Goal: Task Accomplishment & Management: Manage account settings

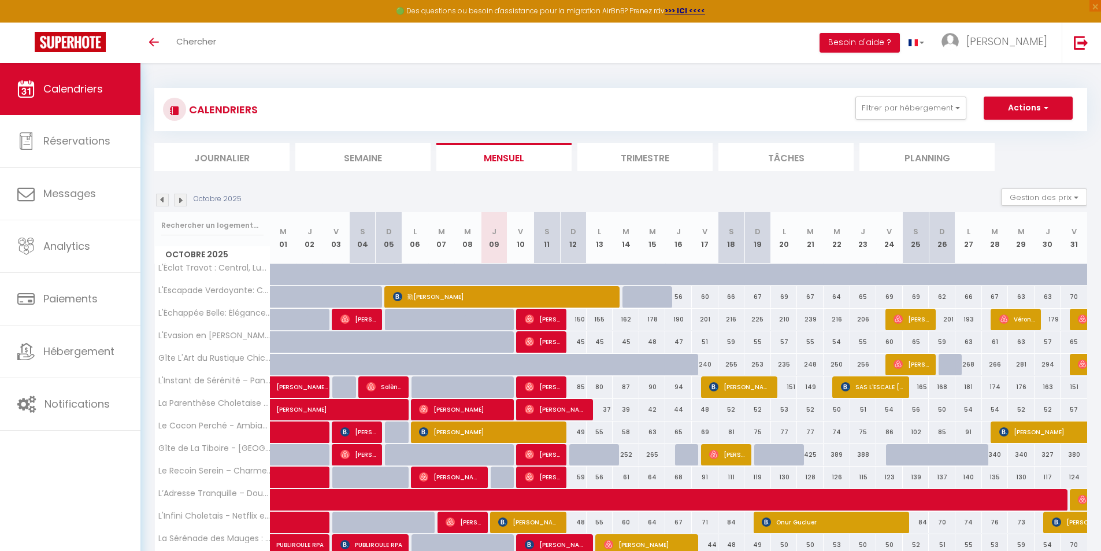
click at [928, 159] on li "Planning" at bounding box center [927, 157] width 135 height 28
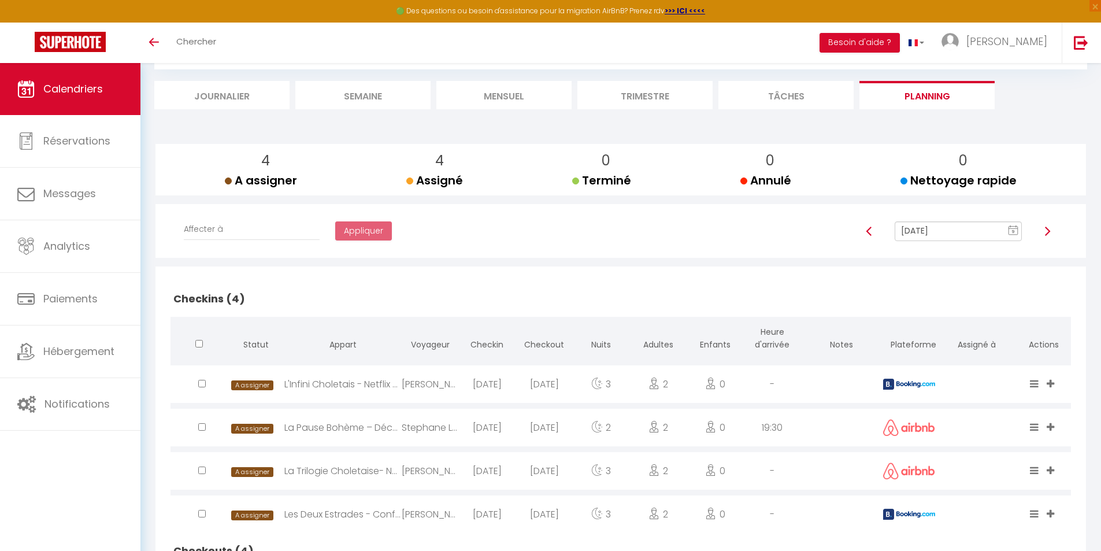
scroll to position [38, 0]
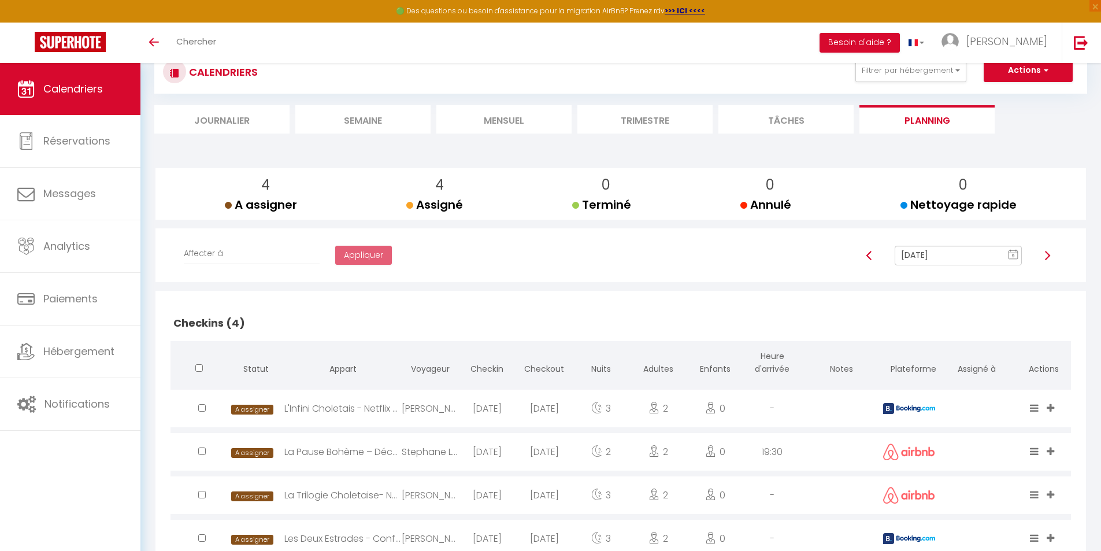
click at [1023, 251] on div "[DATE] 9 « ‹ » › [DATE] [PHONE_NUMBER] [DATE] Sun Mon Tue Wed Thu Fri Sat 28 29…" at bounding box center [958, 256] width 142 height 20
click at [1015, 251] on rect at bounding box center [1013, 255] width 9 height 8
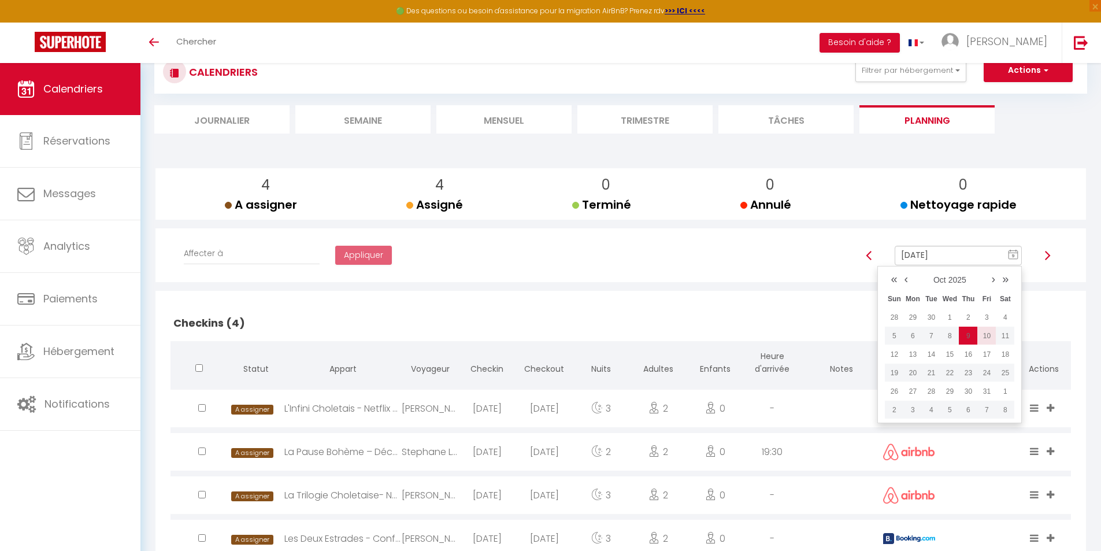
click at [986, 338] on td "10" at bounding box center [987, 336] width 18 height 18
type input "[DATE]"
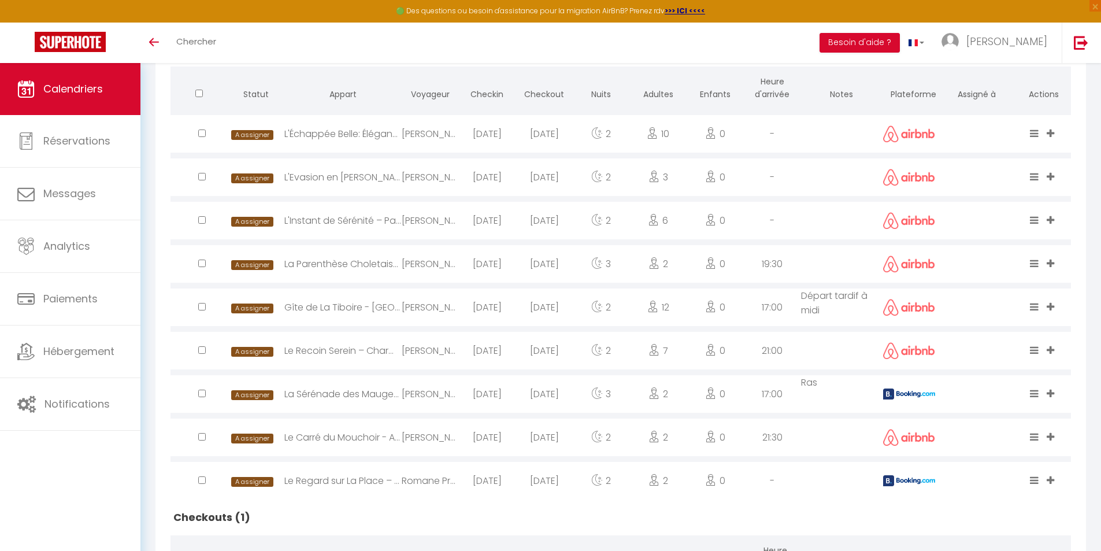
scroll to position [346, 0]
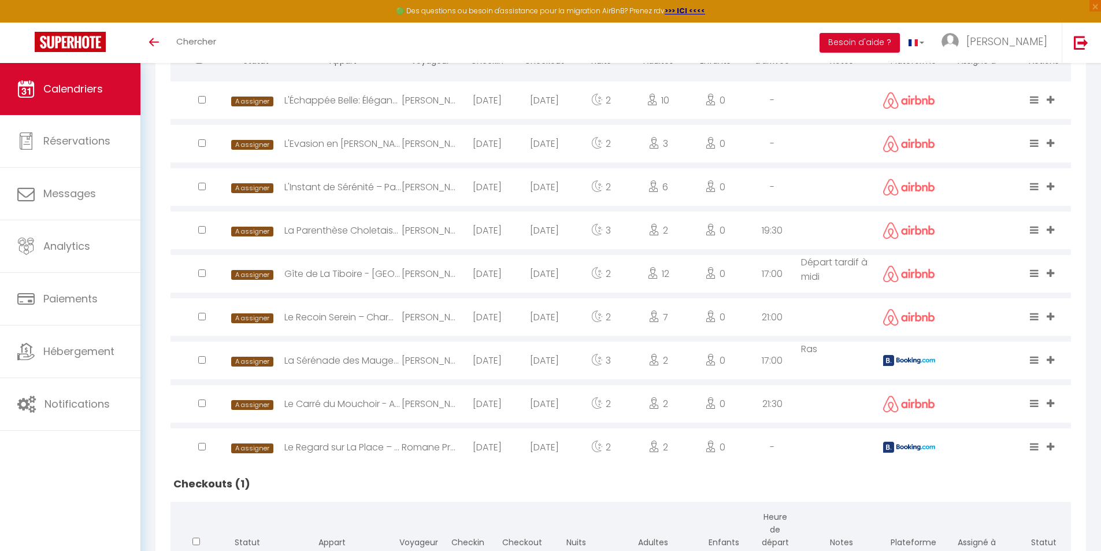
click at [887, 358] on img at bounding box center [909, 360] width 52 height 11
select select "1"
select select "0"
select select "1"
select select
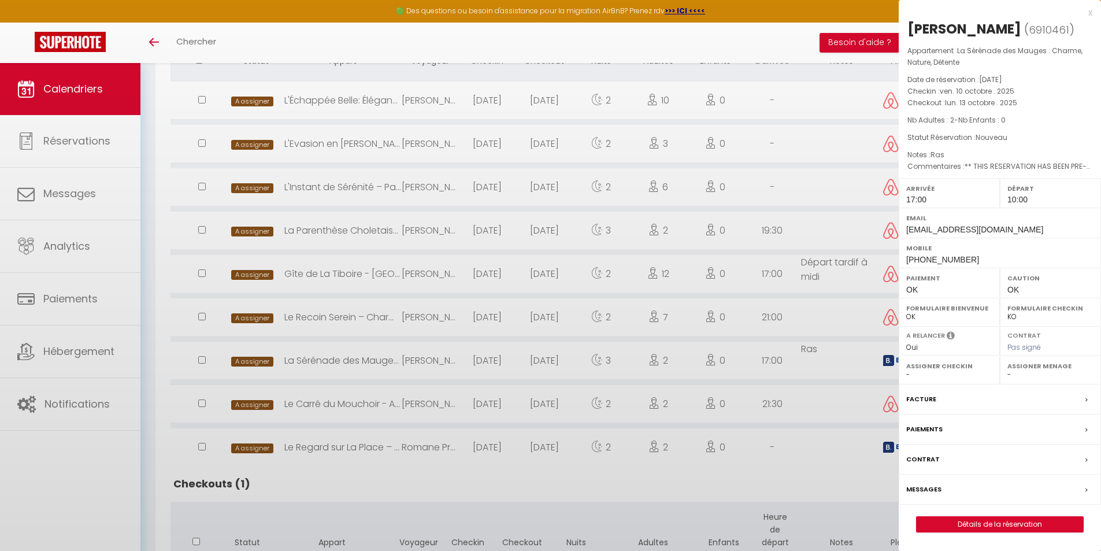
select select "47392"
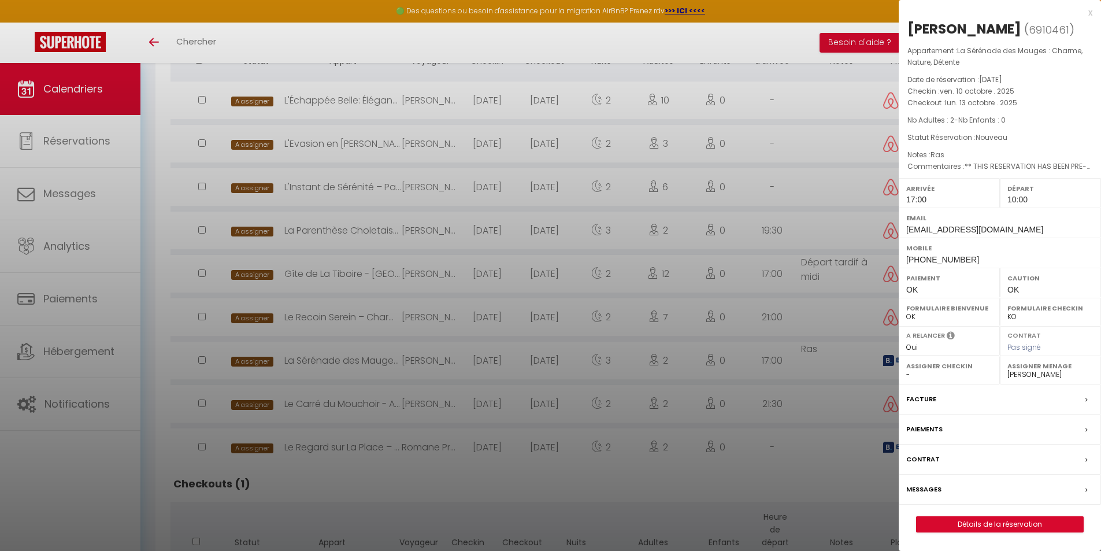
click at [887, 358] on div at bounding box center [550, 275] width 1101 height 551
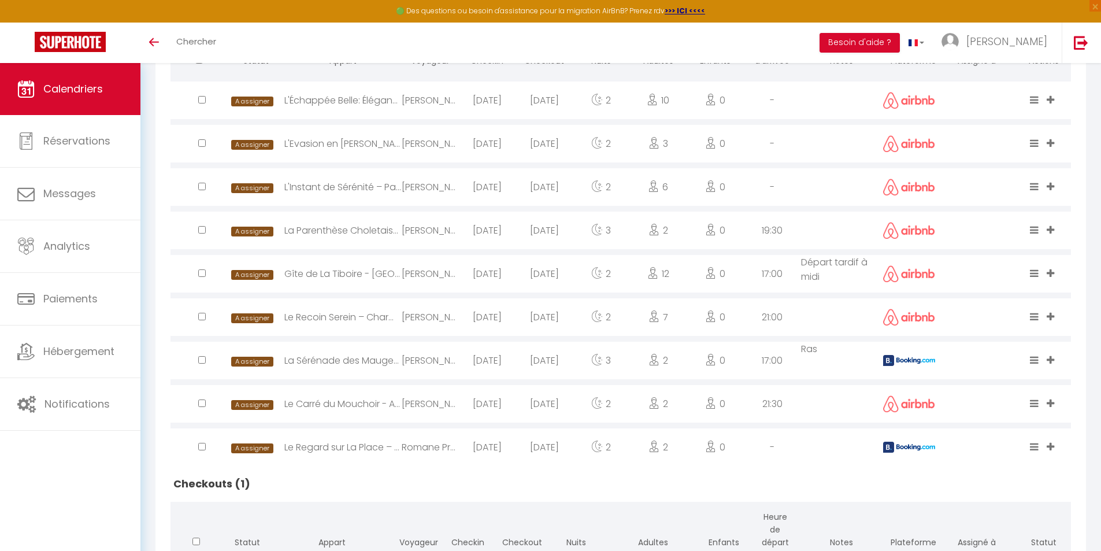
click at [889, 446] on img at bounding box center [909, 447] width 52 height 11
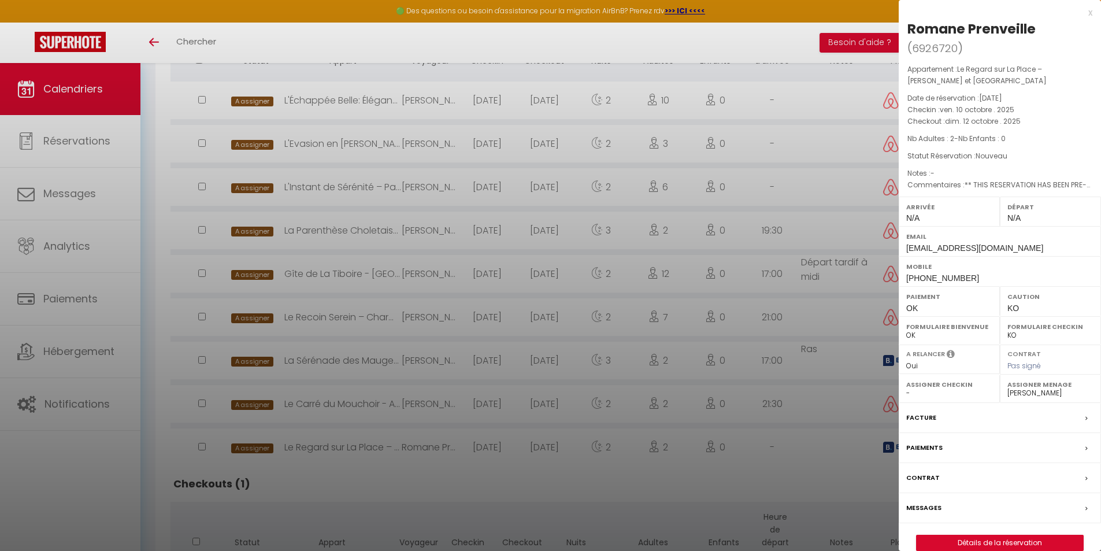
click at [889, 446] on div at bounding box center [550, 275] width 1101 height 551
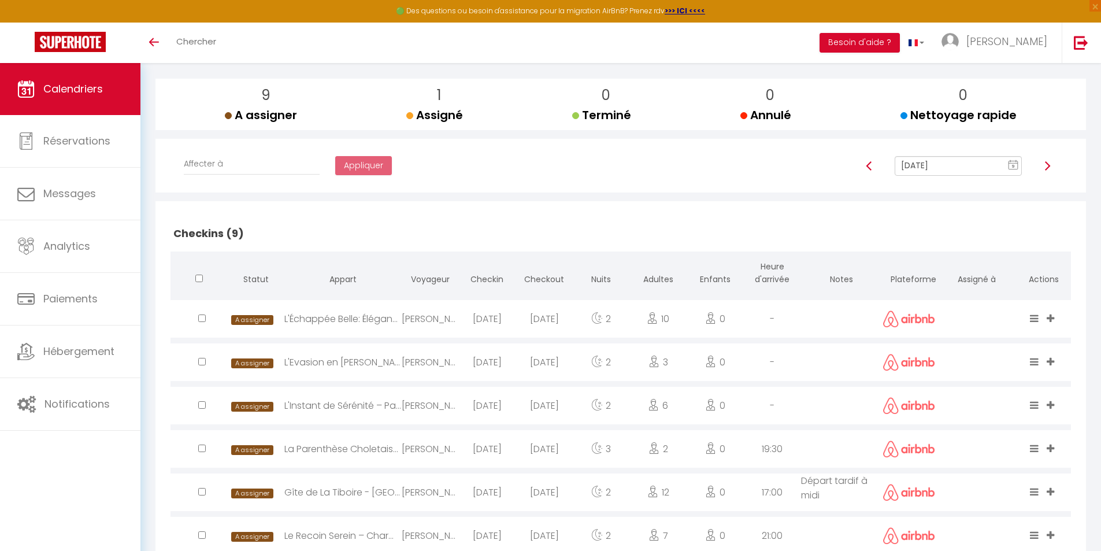
scroll to position [47, 0]
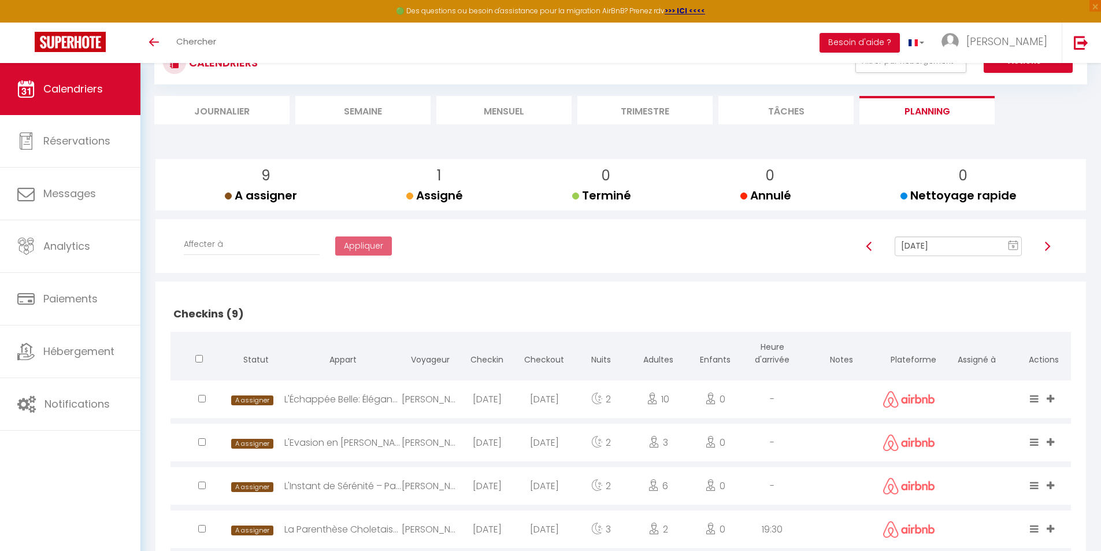
click at [1012, 246] on rect at bounding box center [1013, 246] width 9 height 8
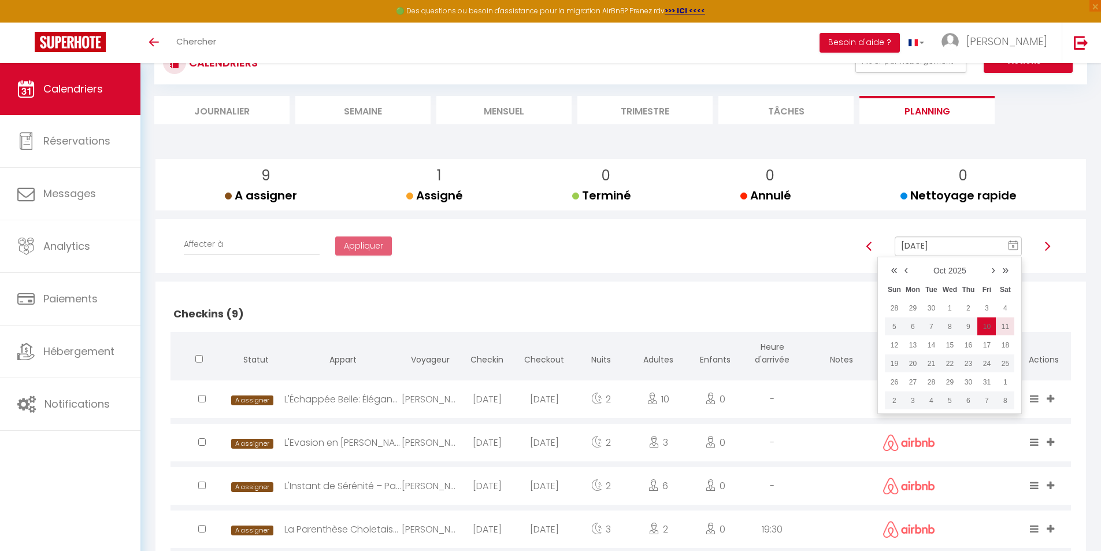
click at [1008, 323] on td "11" at bounding box center [1005, 326] width 18 height 18
type input "[DATE]"
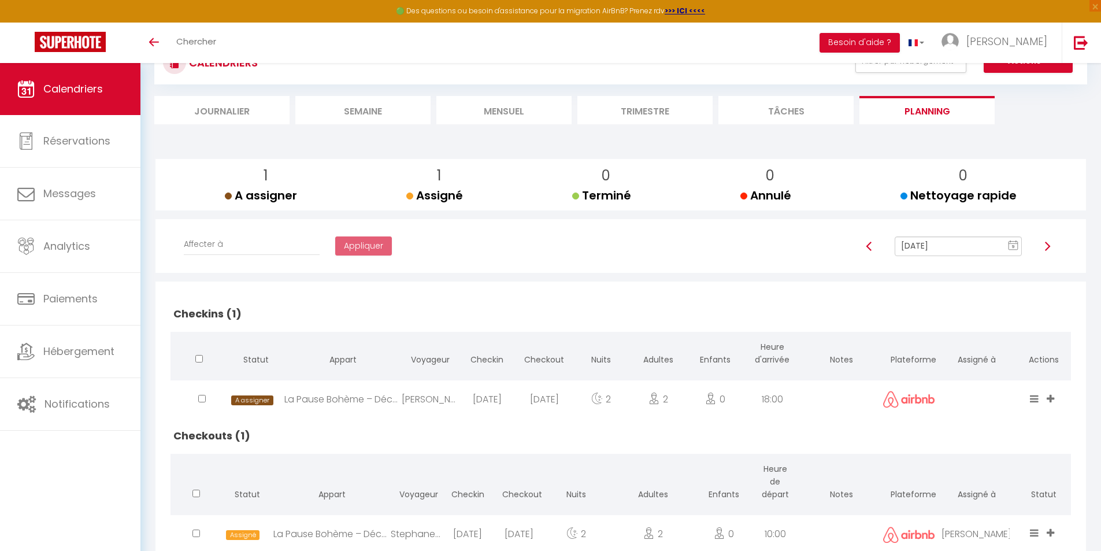
click at [909, 405] on img at bounding box center [909, 399] width 52 height 17
select select "1"
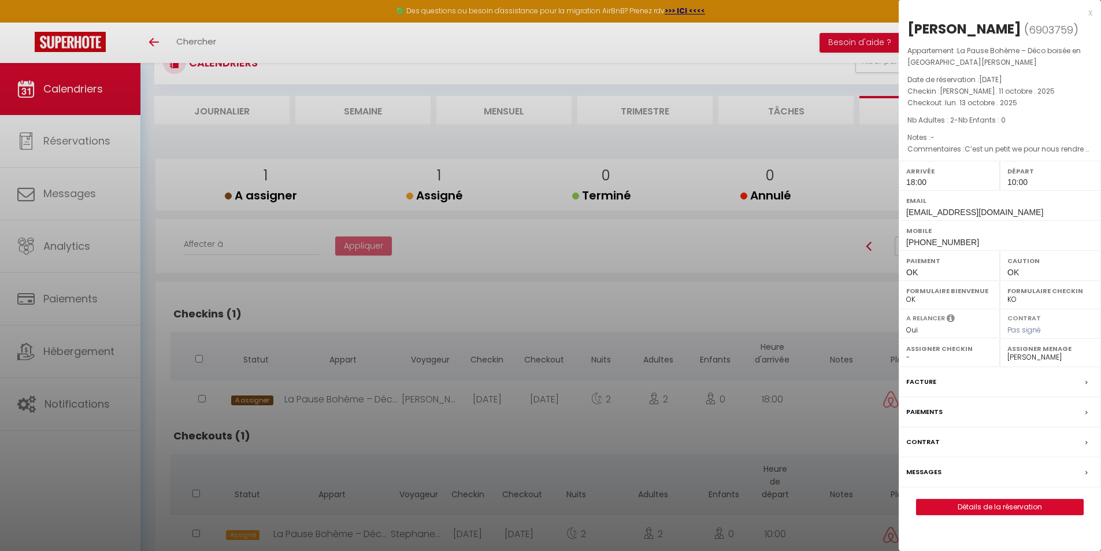
click at [887, 405] on div at bounding box center [550, 275] width 1101 height 551
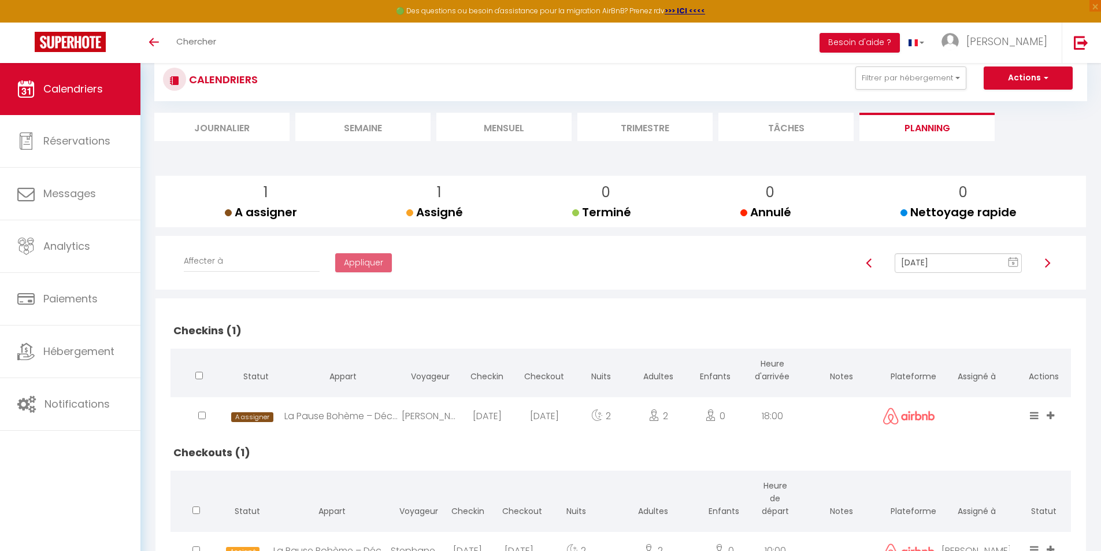
scroll to position [0, 0]
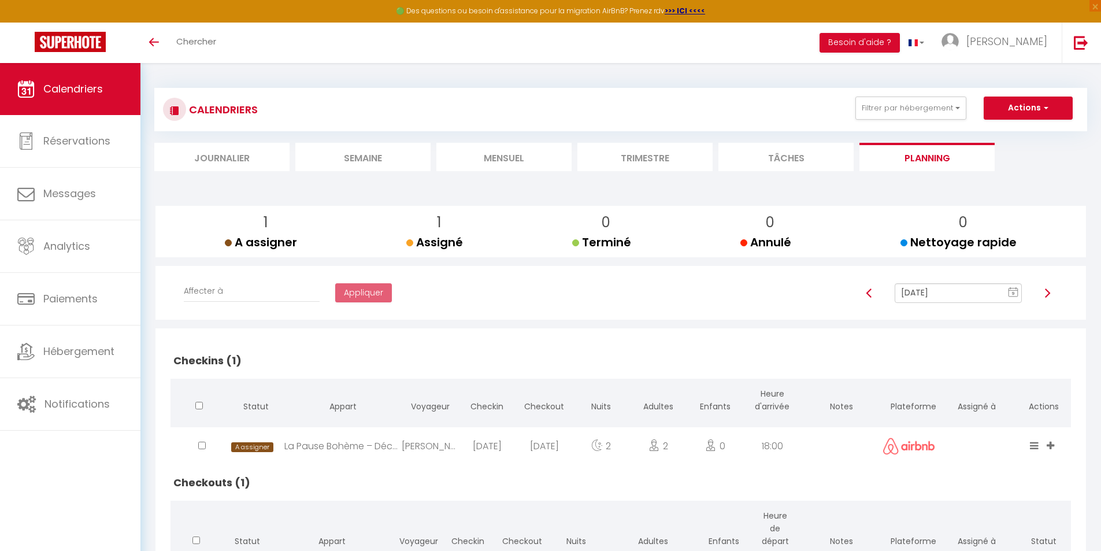
click at [1012, 288] on icon "9" at bounding box center [1013, 292] width 10 height 10
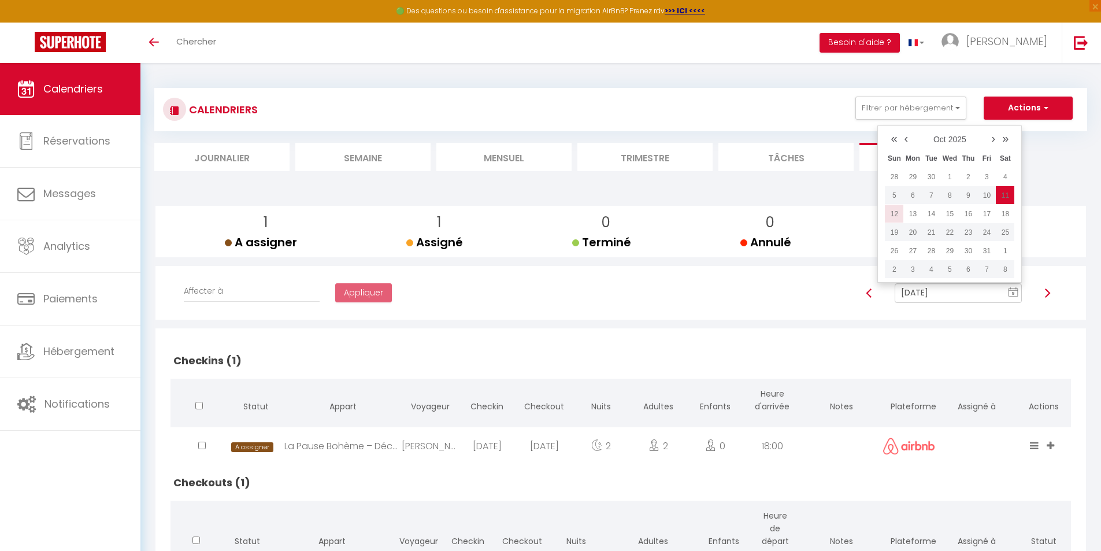
click at [893, 213] on td "12" at bounding box center [894, 214] width 18 height 18
type input "[DATE]"
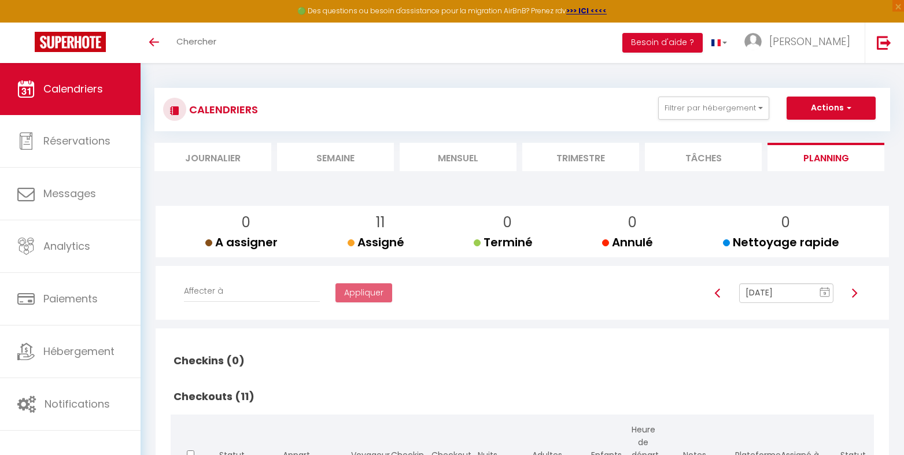
click at [455, 161] on li "Mensuel" at bounding box center [457, 157] width 117 height 28
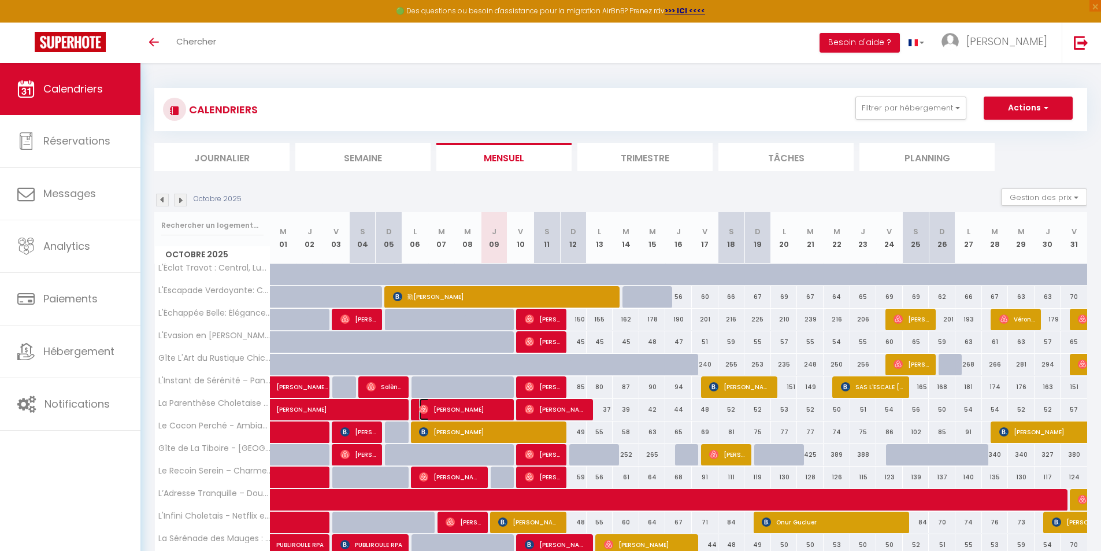
click at [421, 410] on img at bounding box center [423, 409] width 9 height 9
select select "OK"
select select "0"
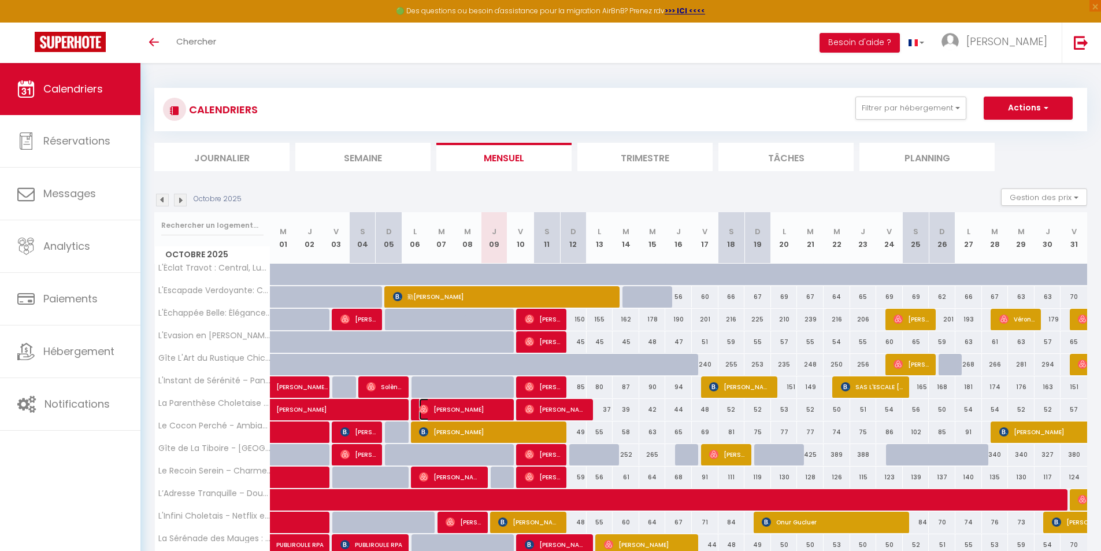
select select "1"
select select
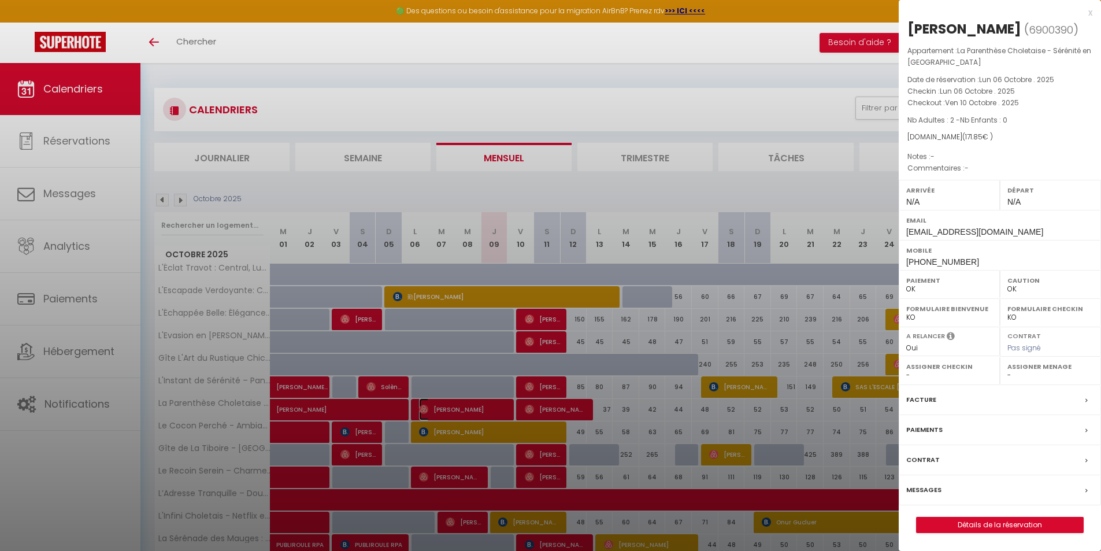
select select "46993"
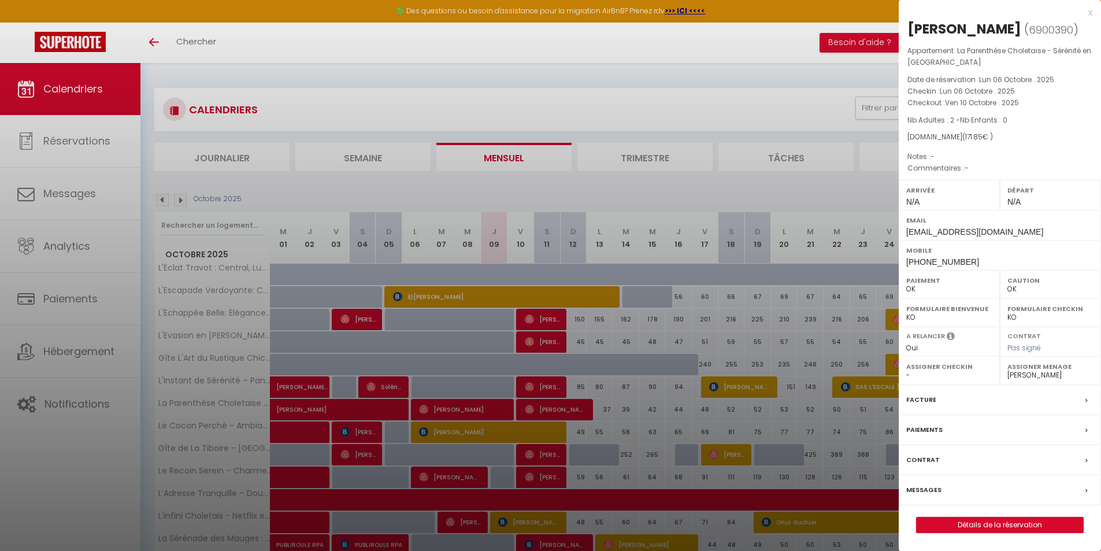
click at [421, 391] on div at bounding box center [550, 275] width 1101 height 551
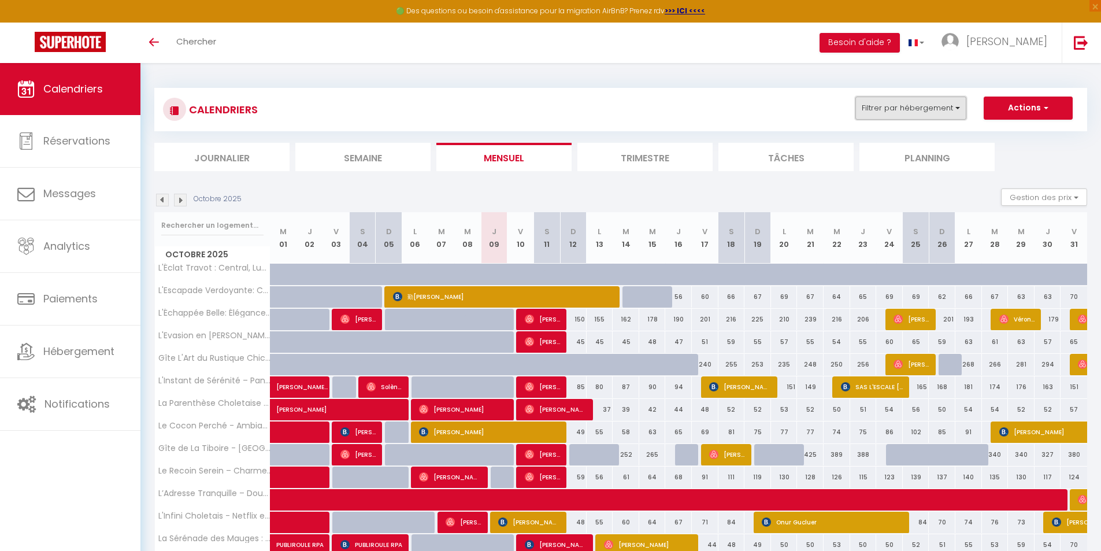
click at [958, 107] on button "Filtrer par hébergement" at bounding box center [911, 108] width 111 height 23
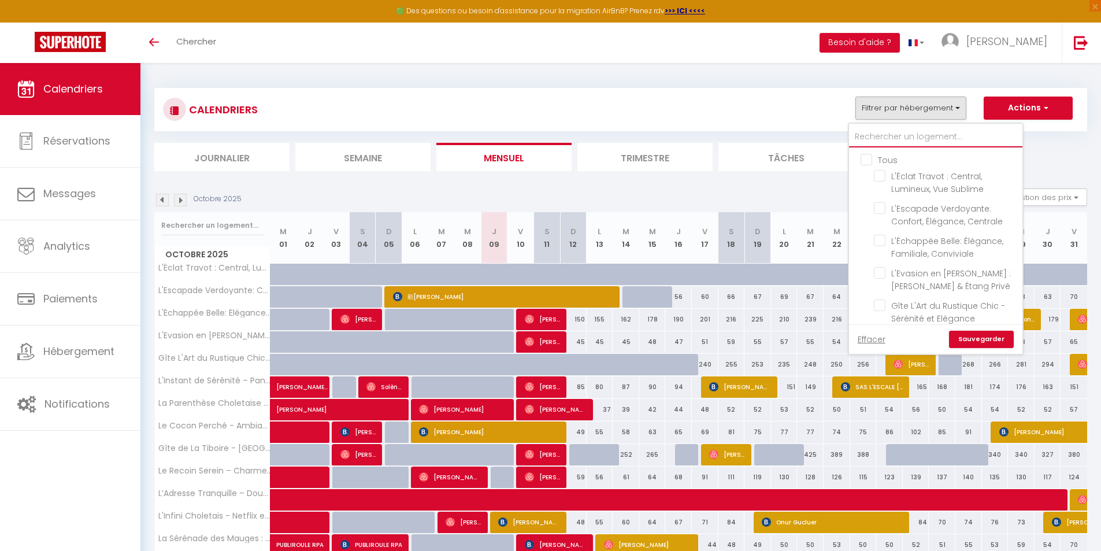
click at [879, 136] on input "text" at bounding box center [935, 137] width 173 height 21
type input "p"
checkbox input "false"
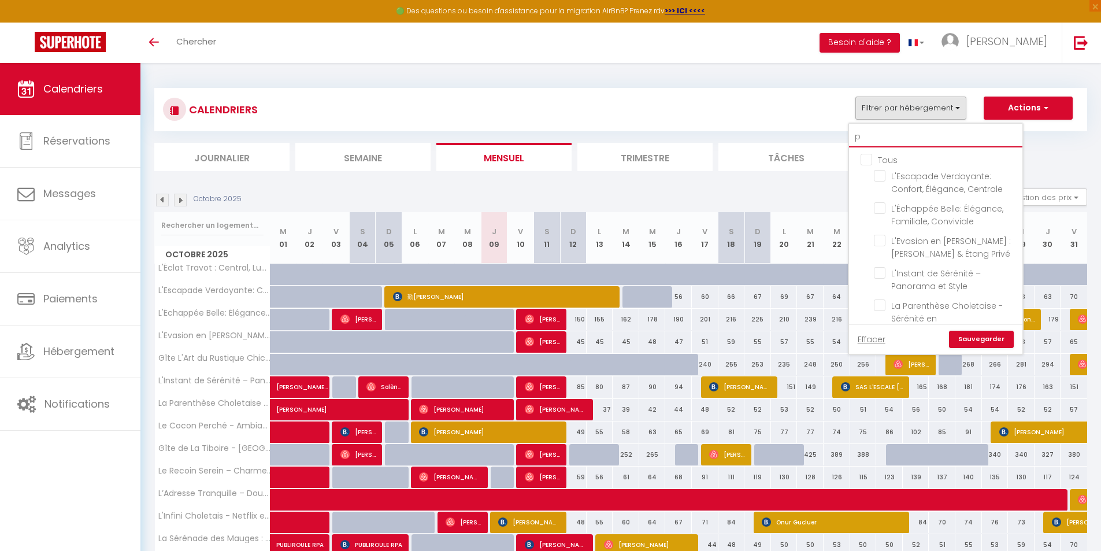
checkbox input "false"
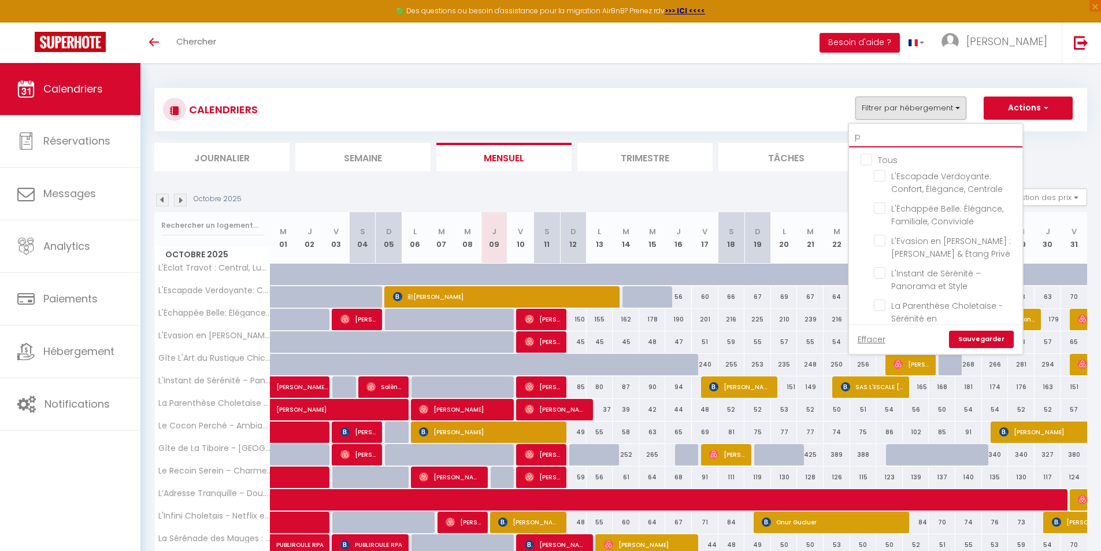
checkbox input "false"
type input "pa"
checkbox input "false"
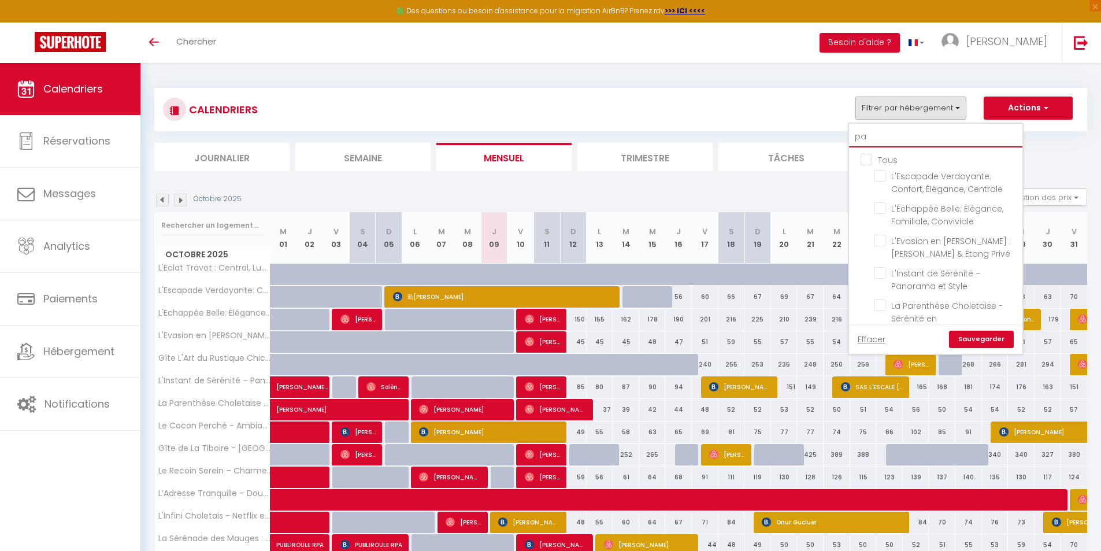
checkbox input "false"
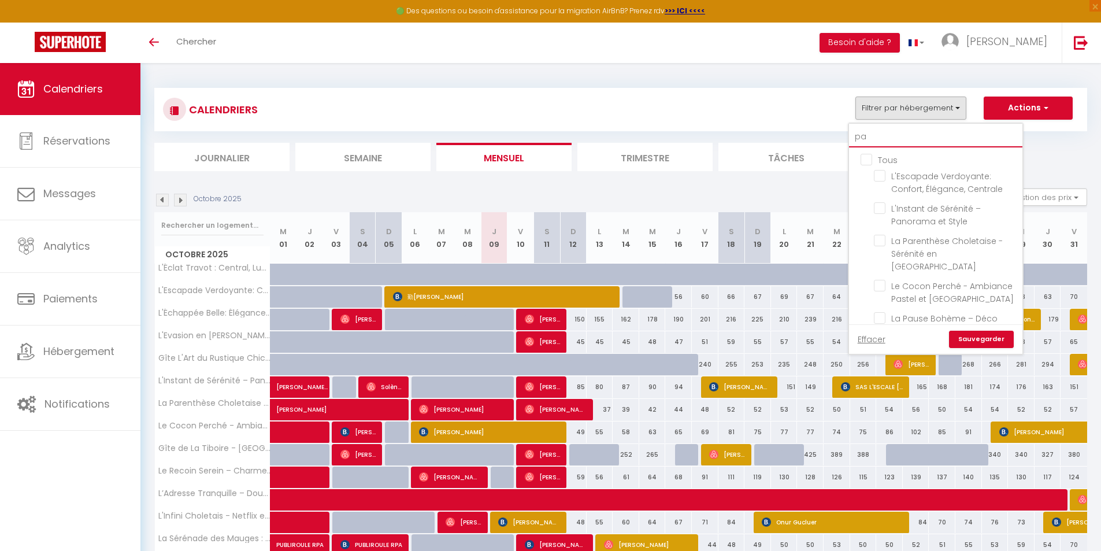
type input "par"
checkbox input "false"
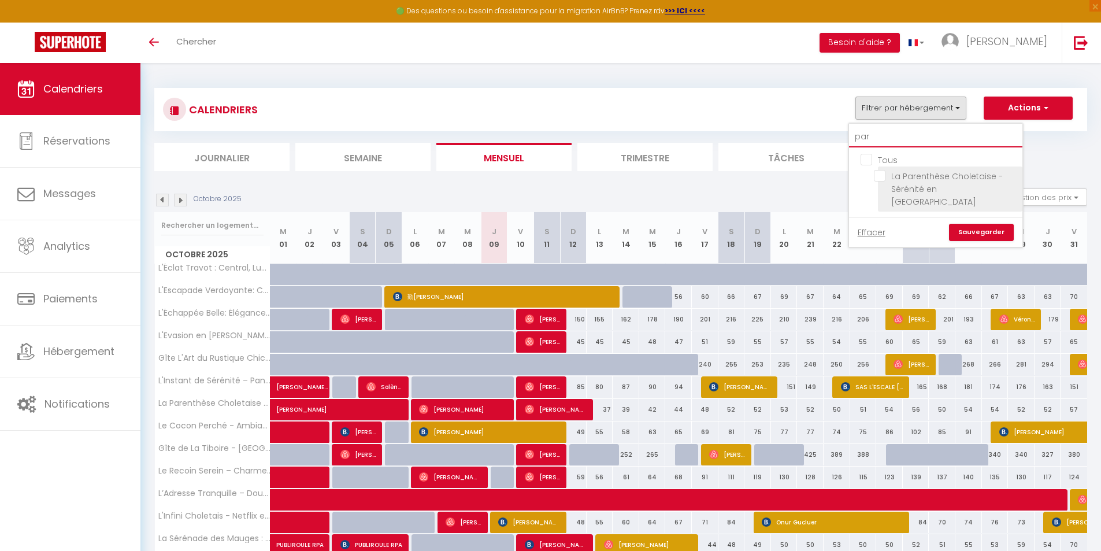
type input "par"
click at [877, 176] on input "La Parenthèse Choletaise - Sérénité en [GEOGRAPHIC_DATA]" at bounding box center [946, 176] width 145 height 12
checkbox input "true"
click at [974, 224] on link "Sauvegarder" at bounding box center [981, 232] width 65 height 17
select select "0"
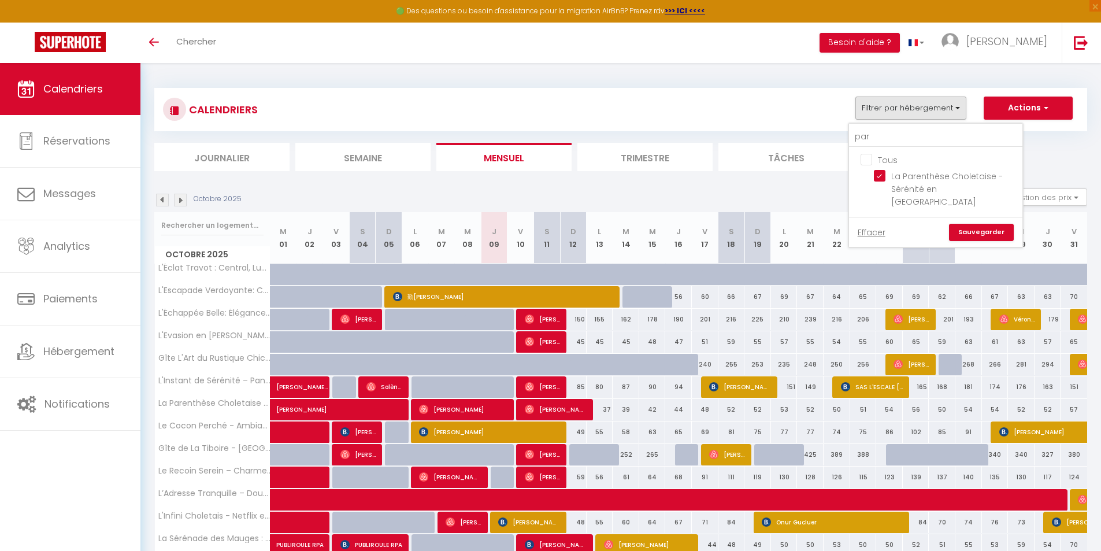
select select "0"
select select "46993"
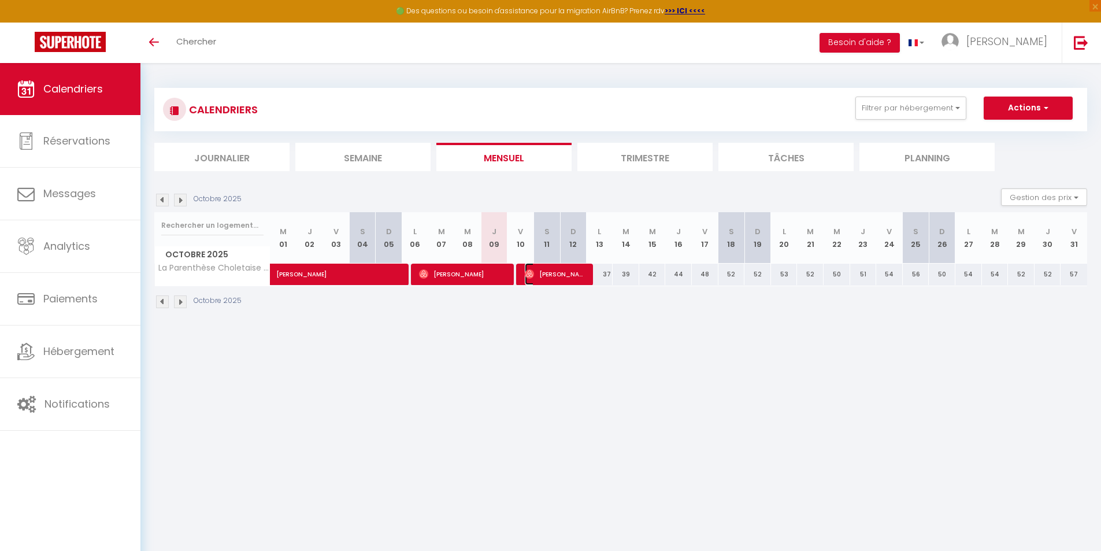
click at [531, 274] on img at bounding box center [529, 273] width 9 height 9
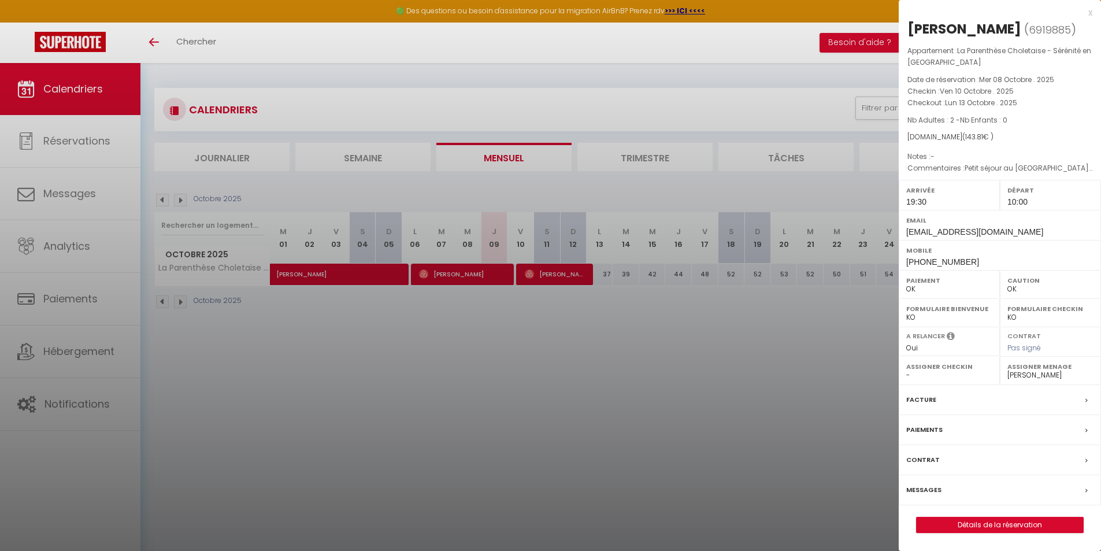
click at [536, 338] on div at bounding box center [550, 275] width 1101 height 551
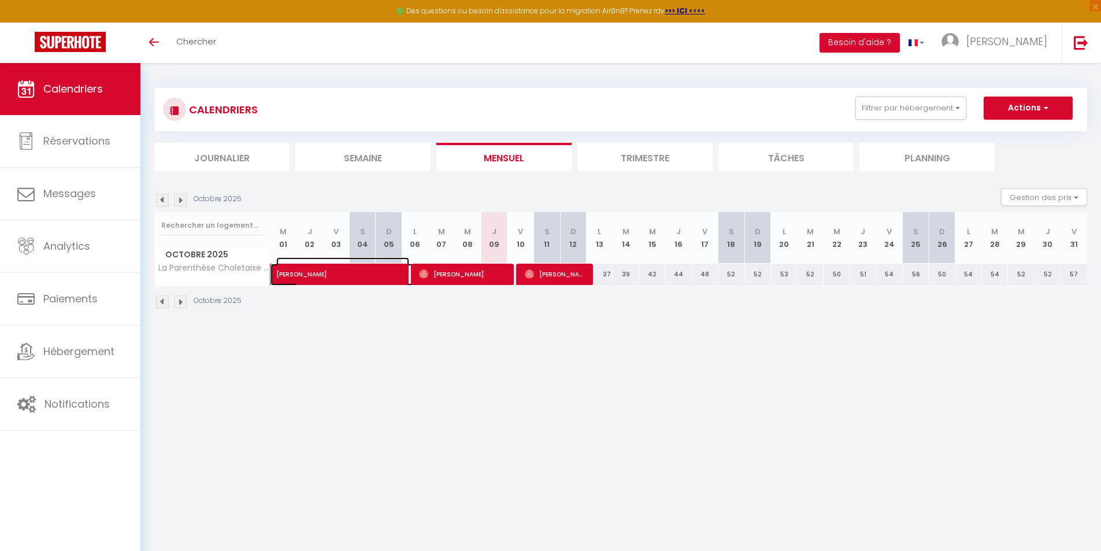
click at [284, 277] on span "[PERSON_NAME]" at bounding box center [342, 268] width 133 height 22
select select "0"
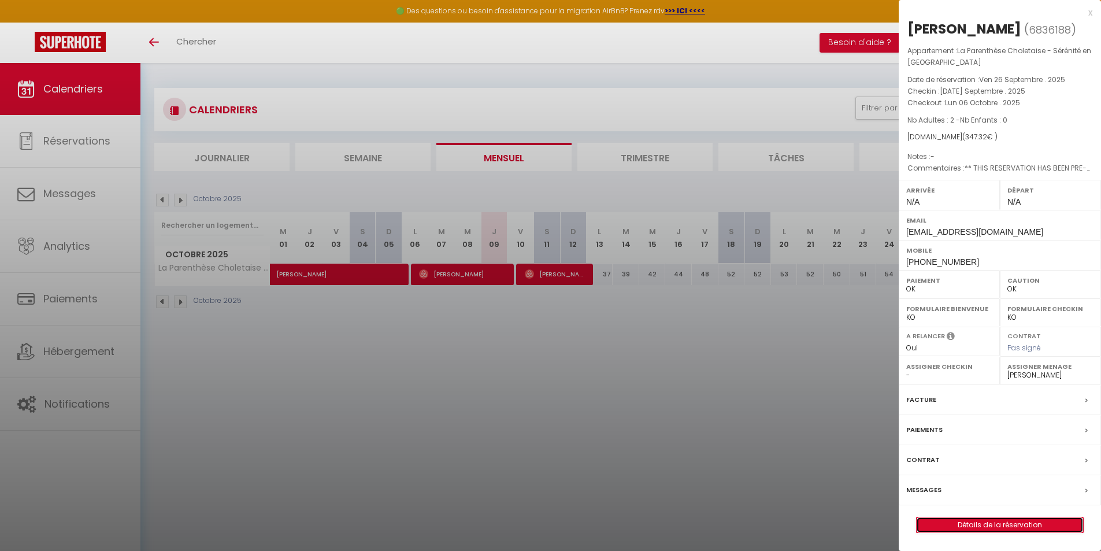
click at [998, 521] on link "Détails de la réservation" at bounding box center [1000, 524] width 166 height 15
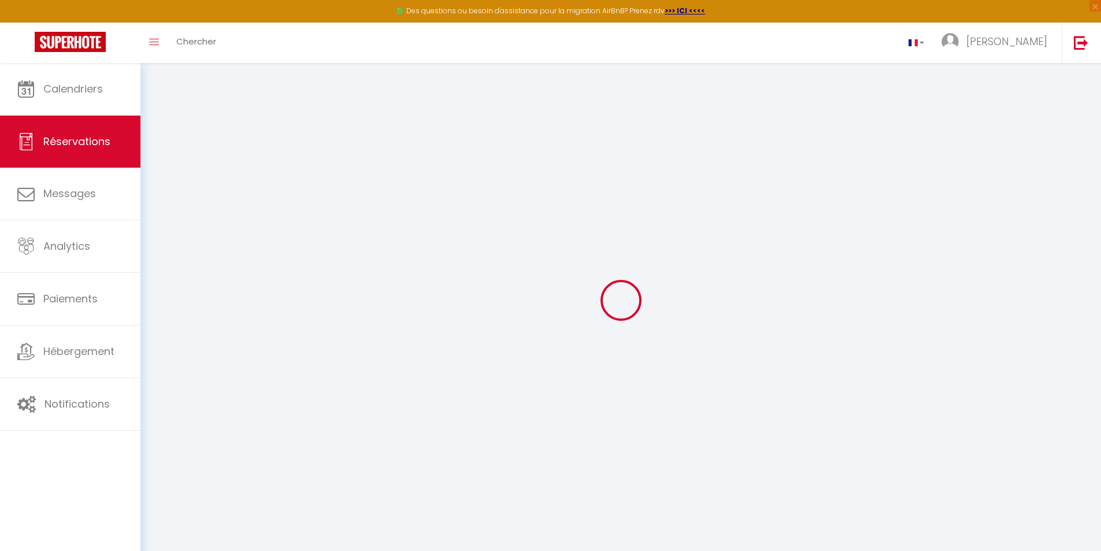
type input "[PERSON_NAME]"
type input "Bostrale"
type input "[EMAIL_ADDRESS][DOMAIN_NAME]"
type input "[PHONE_NUMBER]"
type input "."
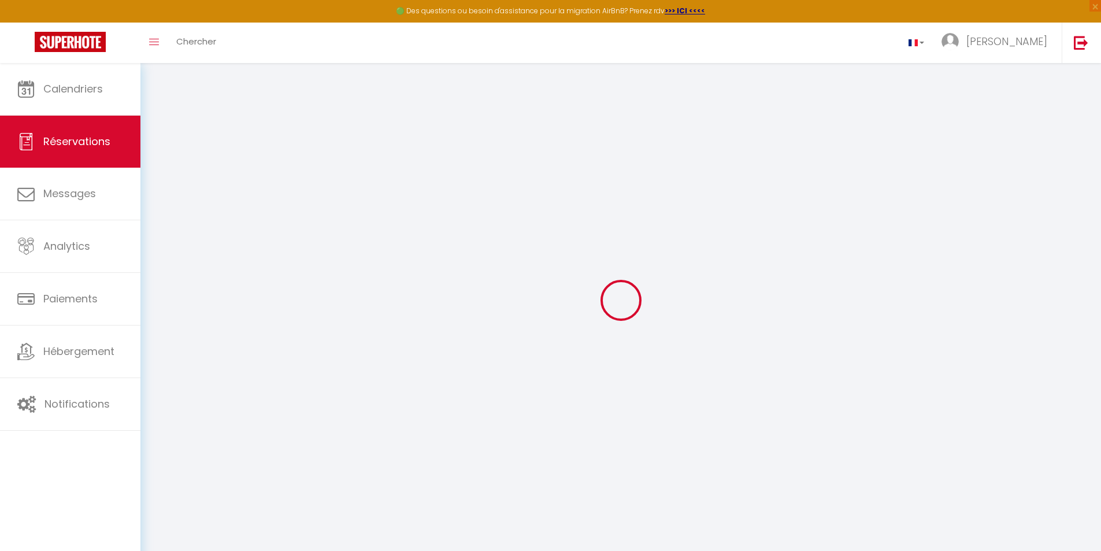
select select "RE"
type input "49.59"
type input "10"
type input "51.08"
type input "4.86"
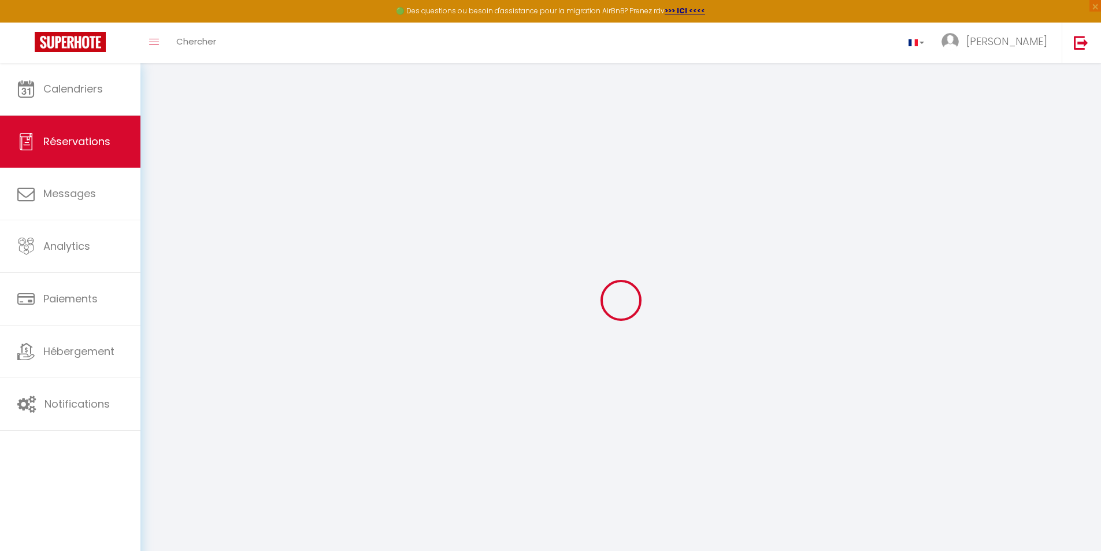
select select "56470"
select select "1"
select select
type input "2"
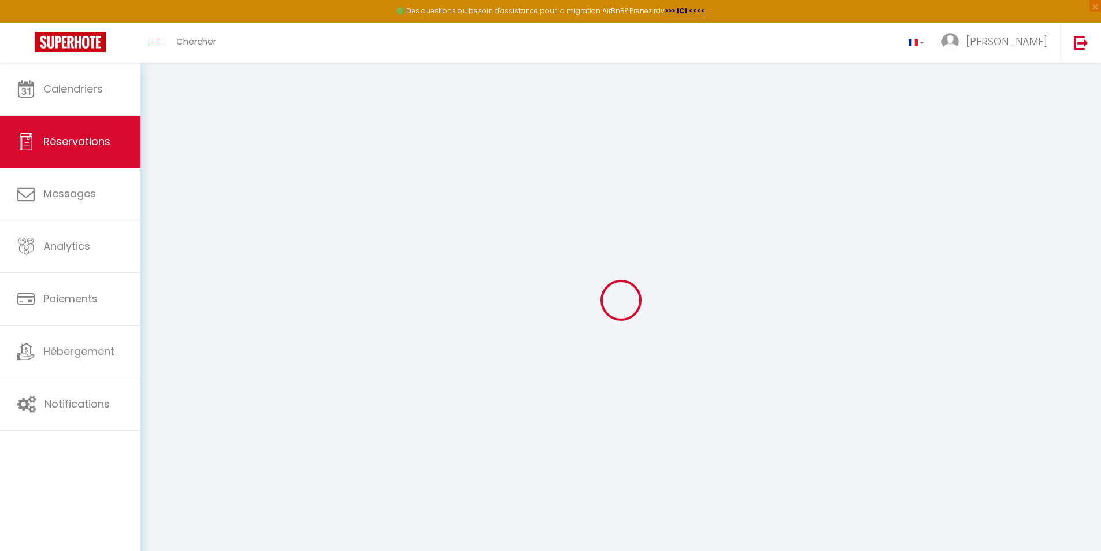
select select "12"
select select "15"
type input "247.97"
checkbox input "false"
select select "2"
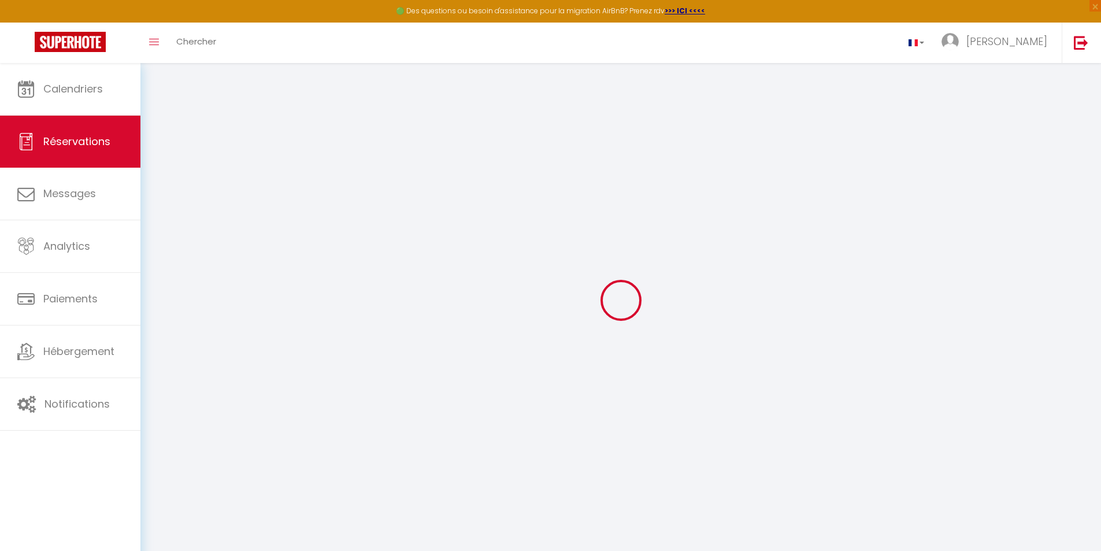
type input "43"
type input "0"
select select
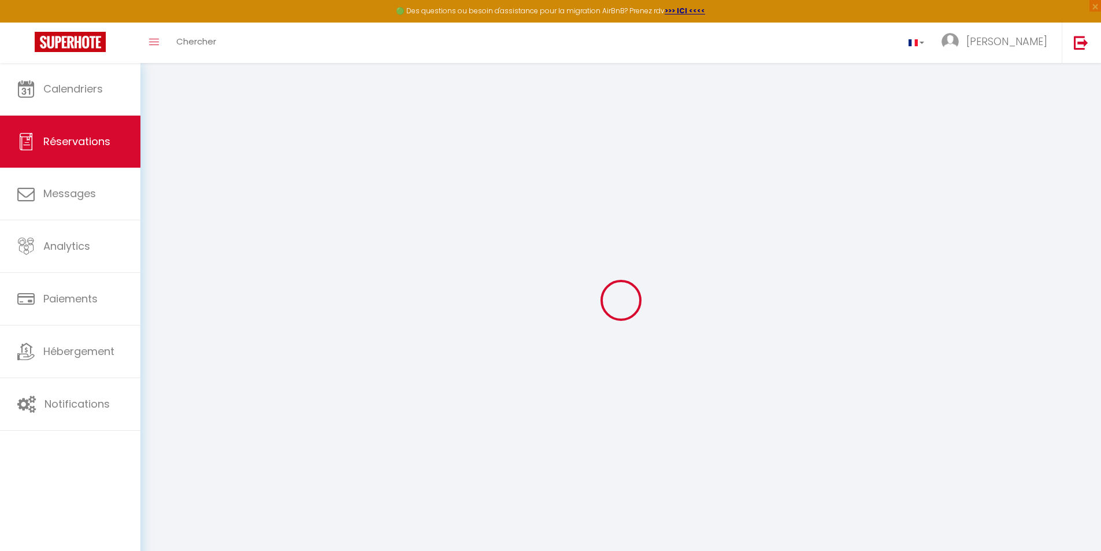
checkbox input "false"
select select
checkbox input "false"
select select
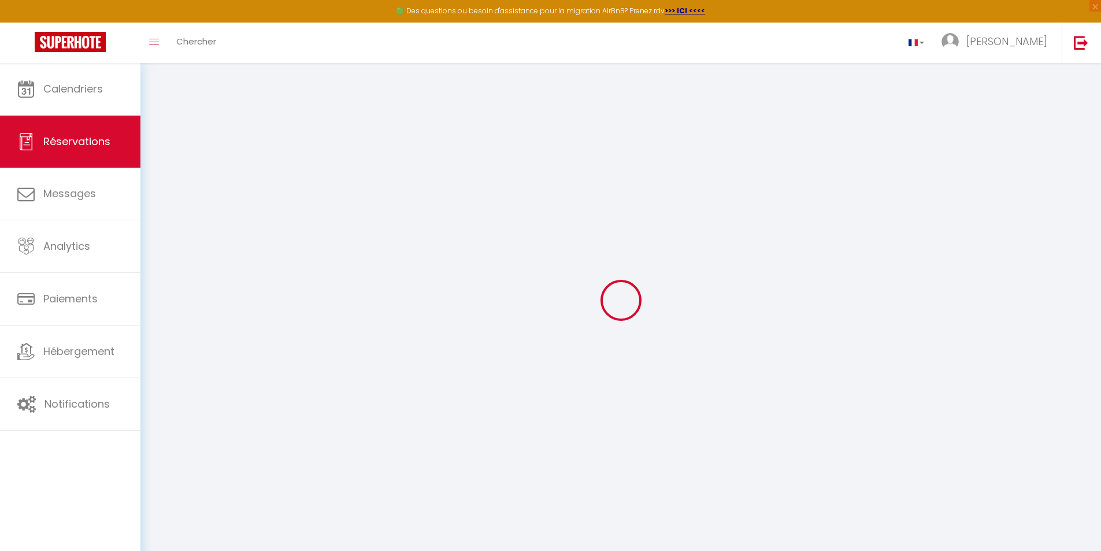
select select
checkbox input "false"
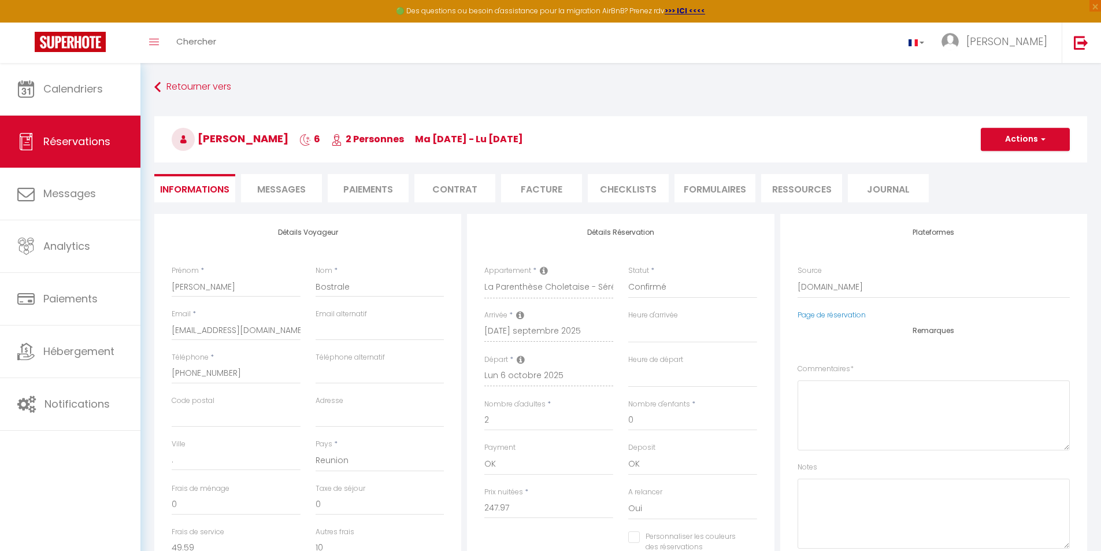
select select
checkbox input "false"
type textarea "** THIS RESERVATION HAS BEEN PRE-PAID ** Reservation has a cancellation grace p…"
type input "33"
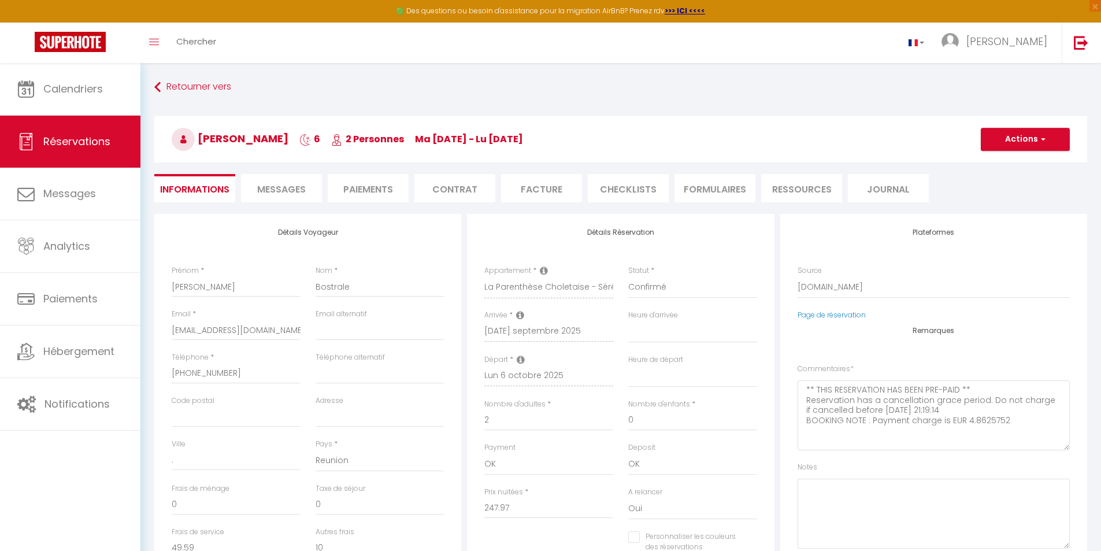
type input "6.76"
select select
checkbox input "false"
select select
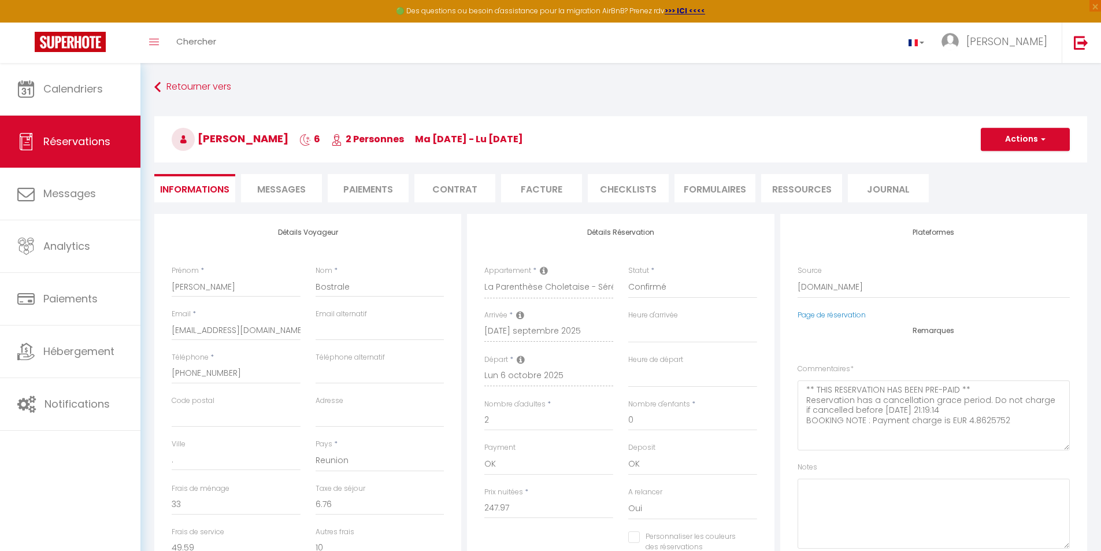
select select
click at [626, 190] on li "CHECKLISTS" at bounding box center [628, 188] width 81 height 28
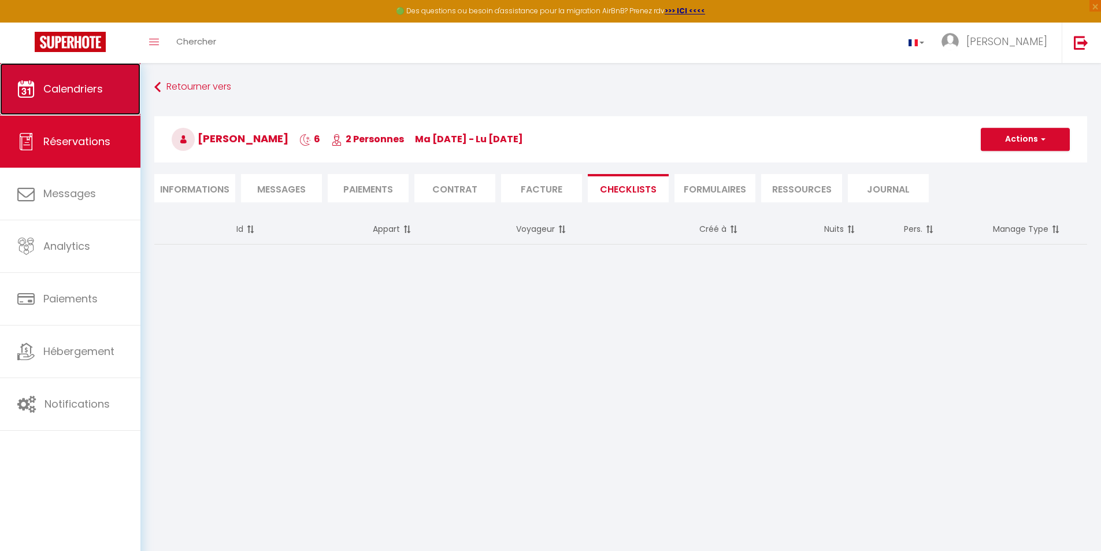
click at [82, 86] on span "Calendriers" at bounding box center [73, 89] width 60 height 14
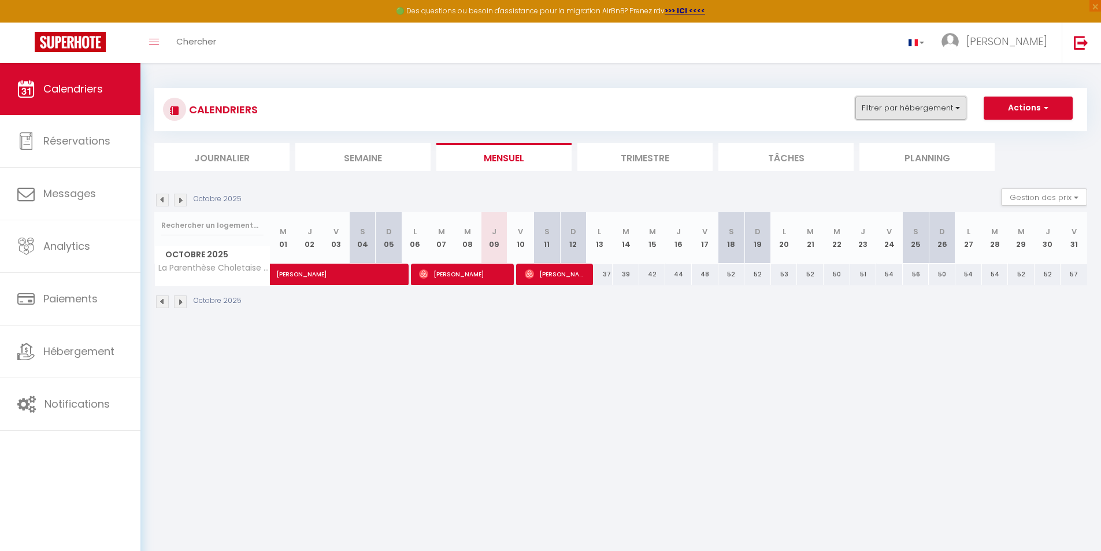
click at [960, 110] on button "Filtrer par hébergement" at bounding box center [911, 108] width 111 height 23
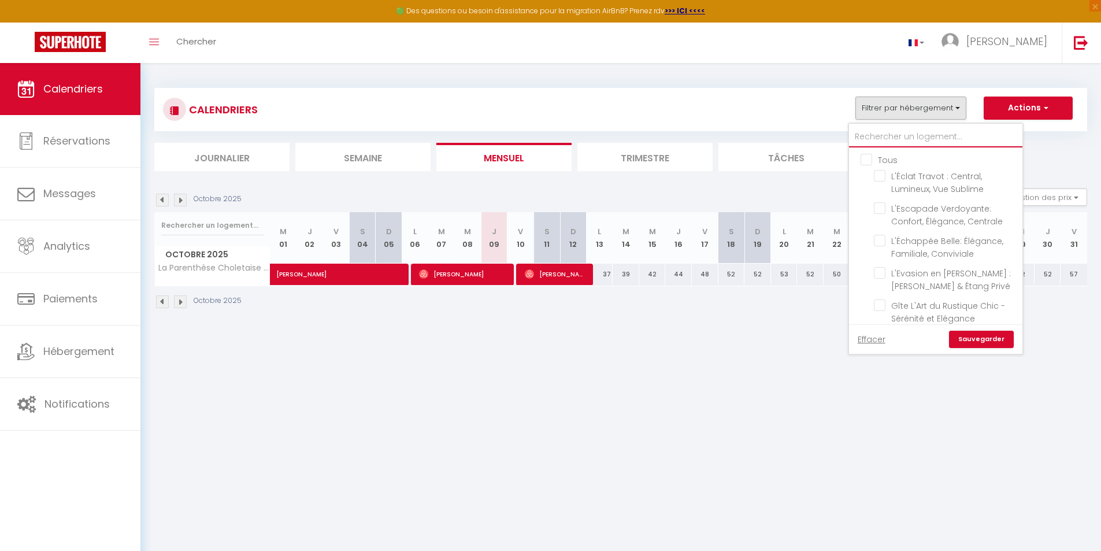
click at [879, 134] on input "text" at bounding box center [935, 137] width 173 height 21
type input "c"
checkbox input "false"
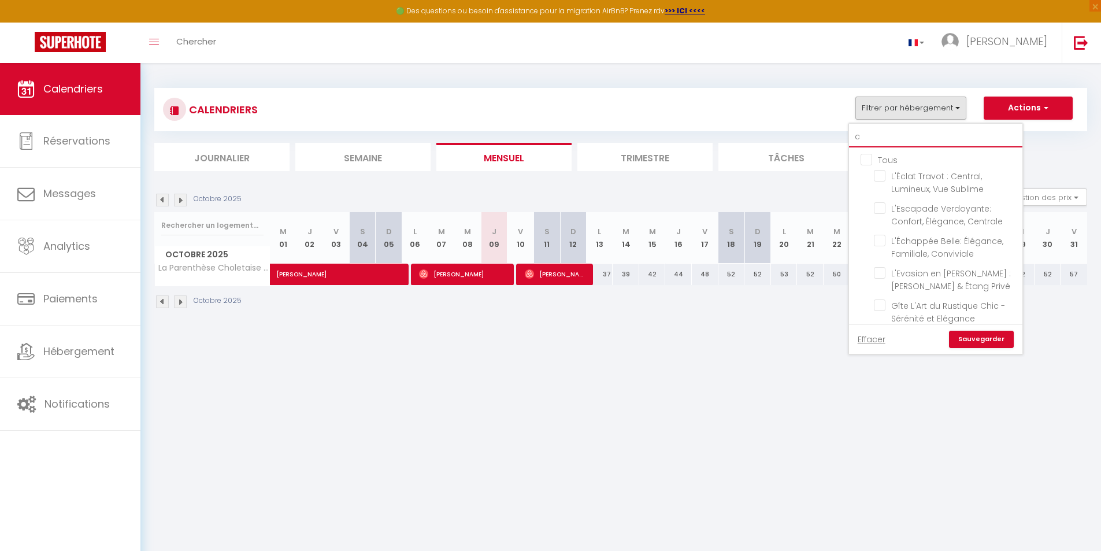
checkbox input "false"
checkbox input "true"
checkbox input "false"
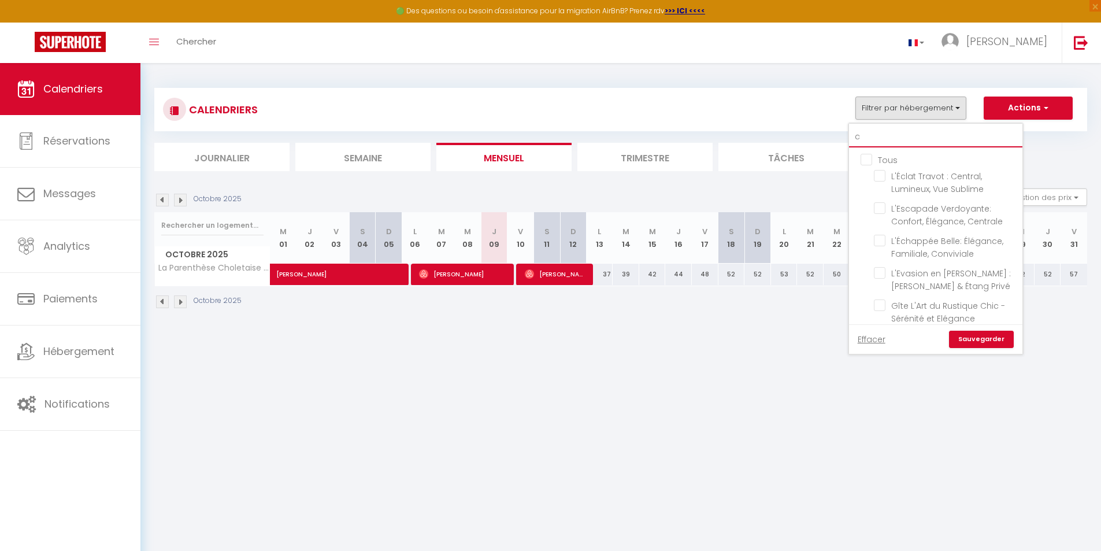
checkbox input "false"
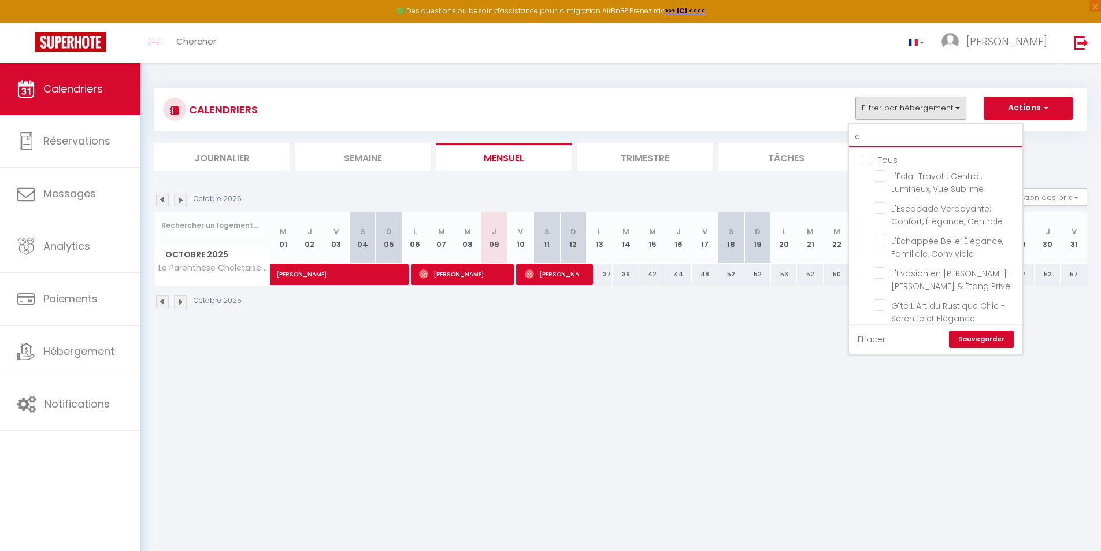
checkbox input "false"
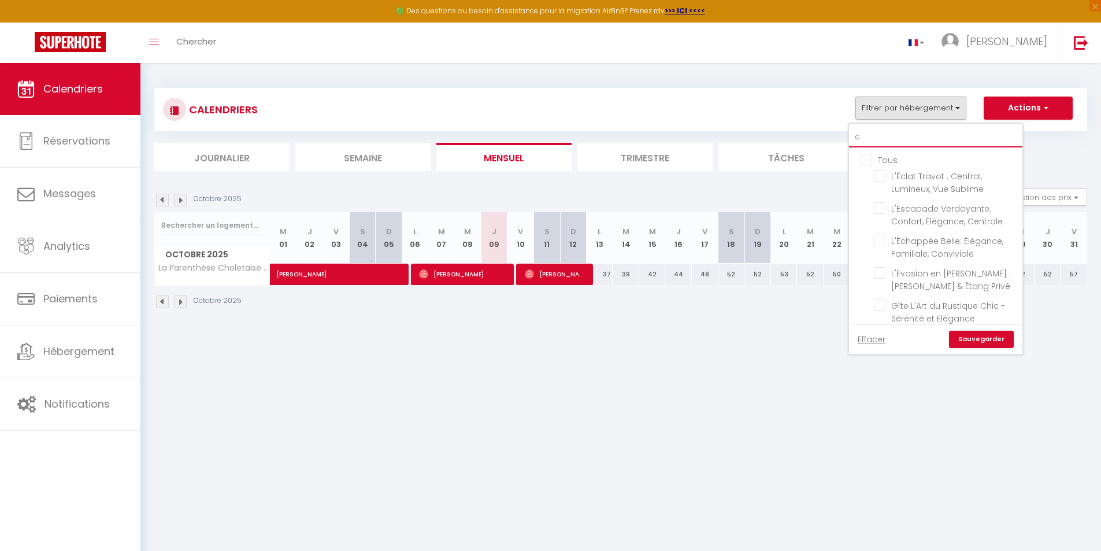
type input "co"
checkbox input "false"
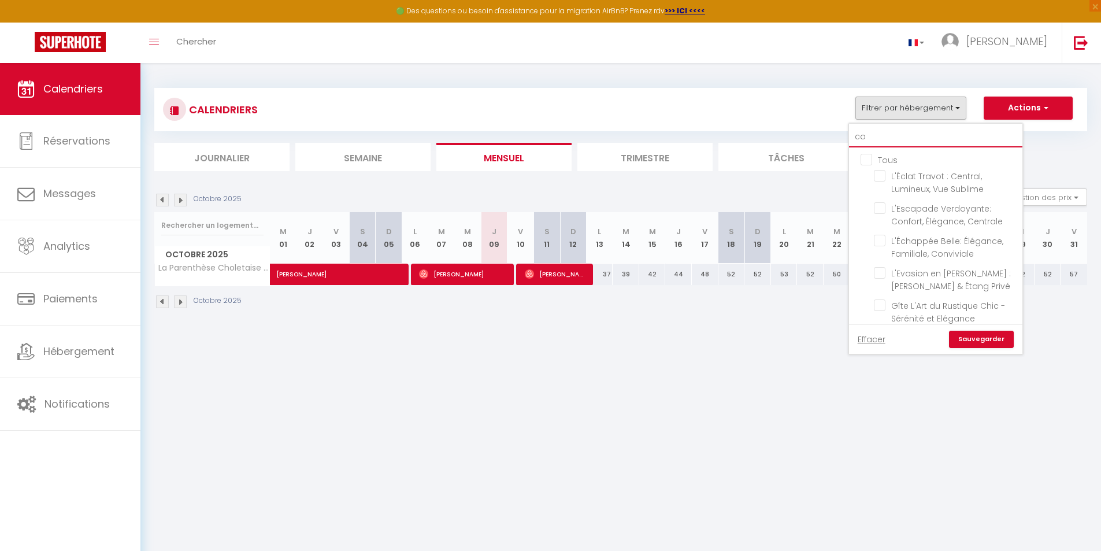
checkbox input "false"
type input "coc"
checkbox input "false"
type input "coco"
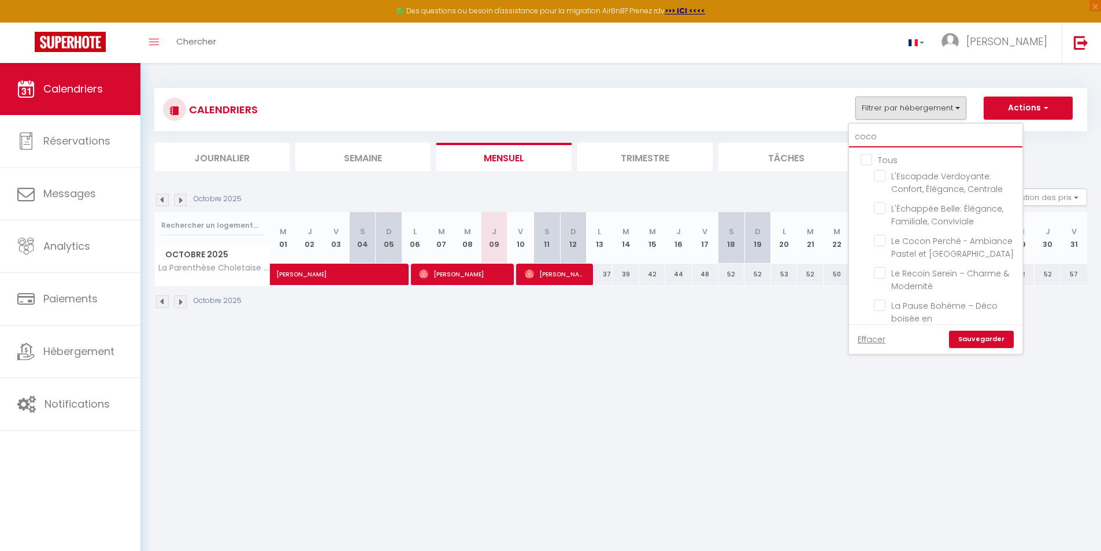
checkbox input "false"
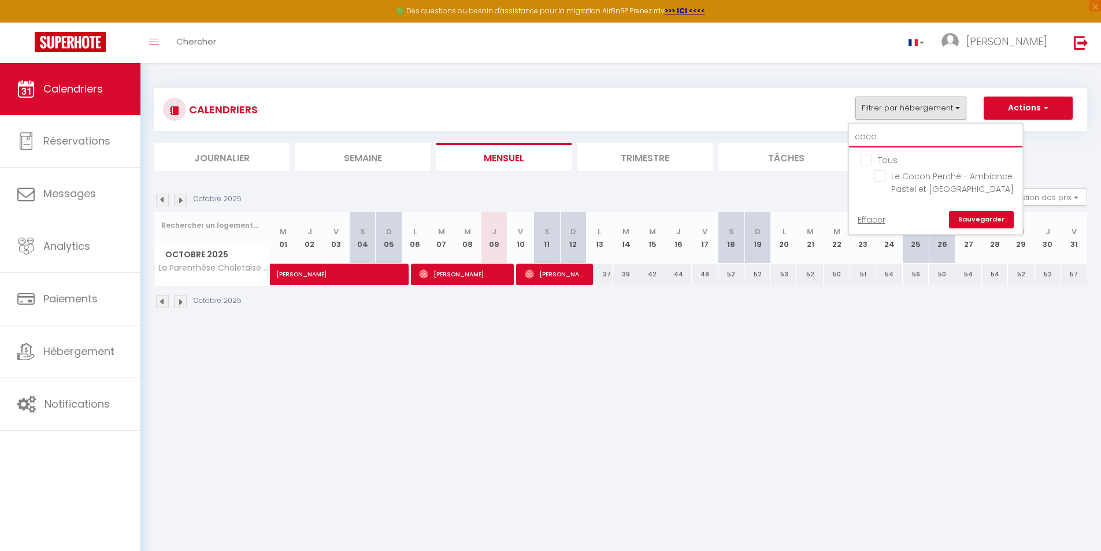
type input "cocon"
checkbox input "false"
type input "cocon"
click at [972, 221] on link "Sauvegarder" at bounding box center [981, 219] width 65 height 17
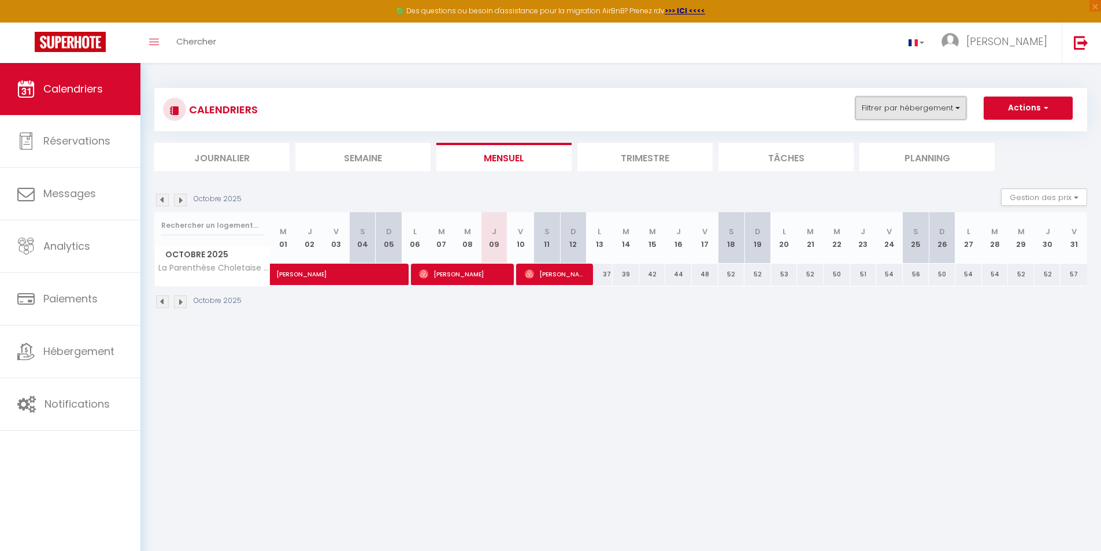
click at [930, 111] on button "Filtrer par hébergement" at bounding box center [911, 108] width 111 height 23
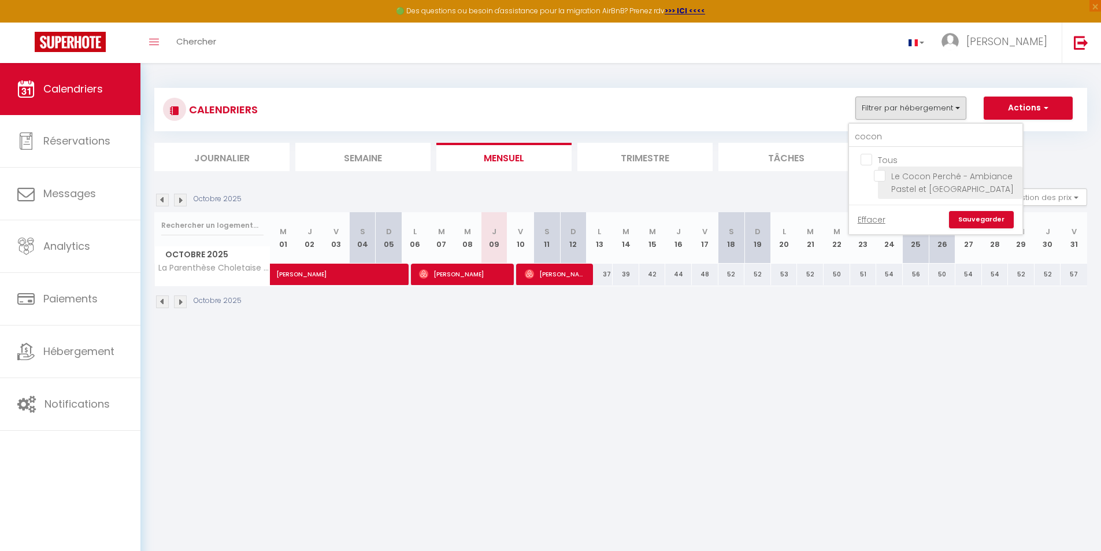
click at [884, 176] on input "Le Cocon Perché - Ambiance Pastel et [GEOGRAPHIC_DATA]" at bounding box center [946, 176] width 145 height 12
checkbox input "true"
click at [966, 221] on link "Sauvegarder" at bounding box center [981, 219] width 65 height 17
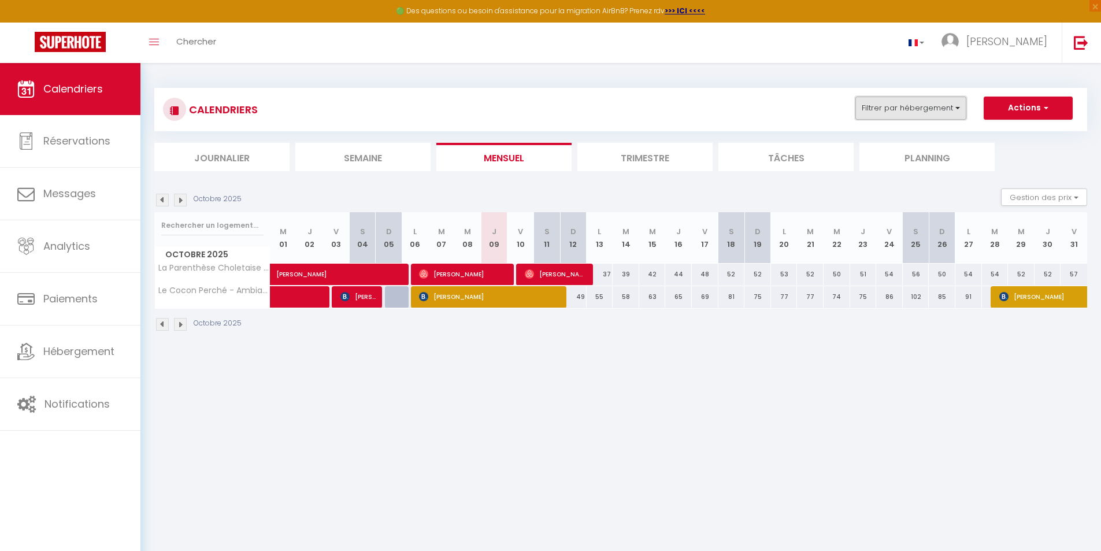
click at [962, 110] on button "Filtrer par hébergement" at bounding box center [911, 108] width 111 height 23
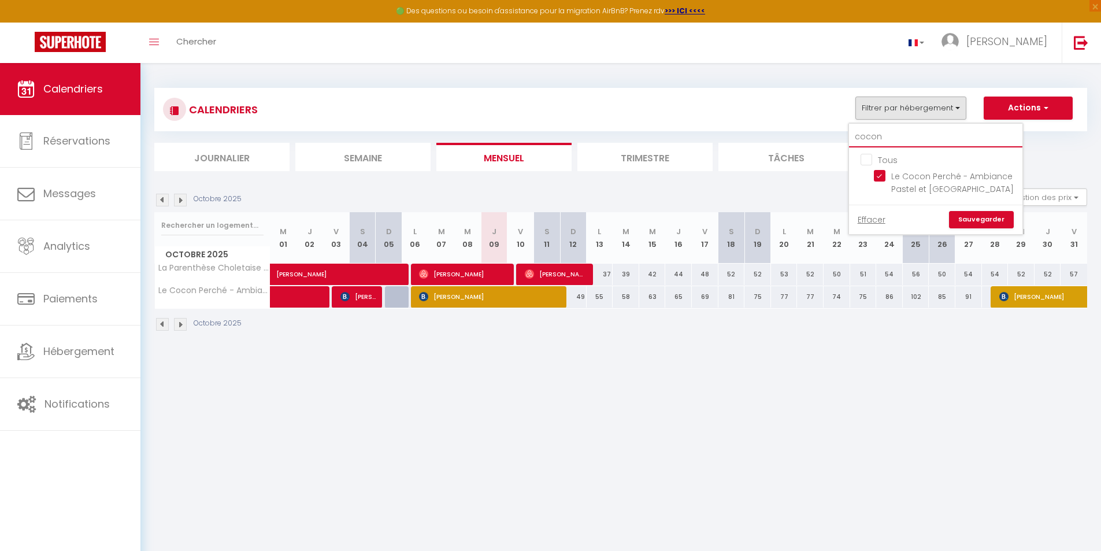
click at [869, 139] on input "cocon" at bounding box center [935, 137] width 173 height 21
click at [889, 138] on input "cocon" at bounding box center [935, 137] width 173 height 21
type input "c"
checkbox input "false"
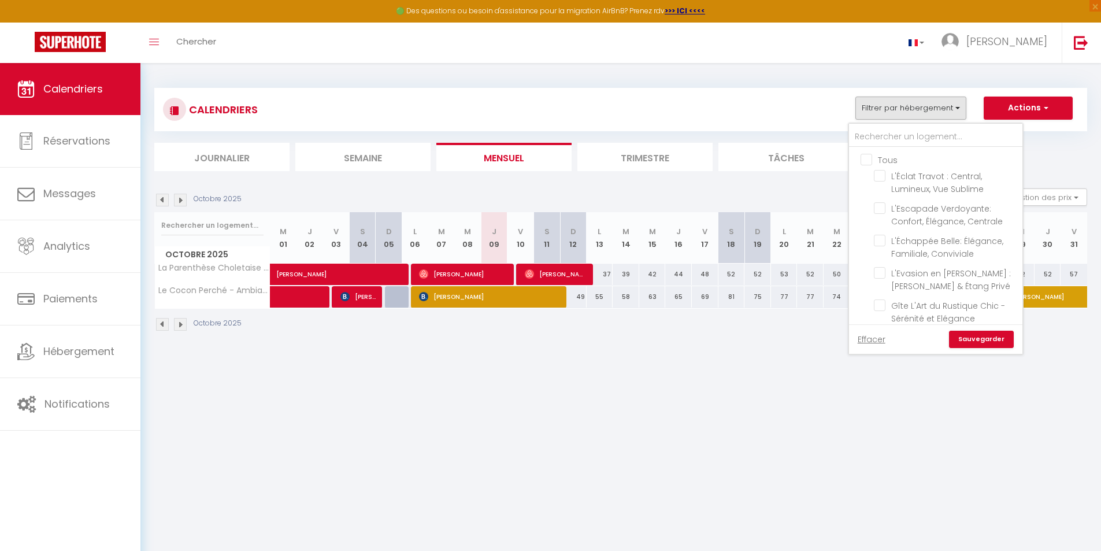
click at [869, 156] on input "Tous" at bounding box center [947, 159] width 173 height 12
checkbox input "true"
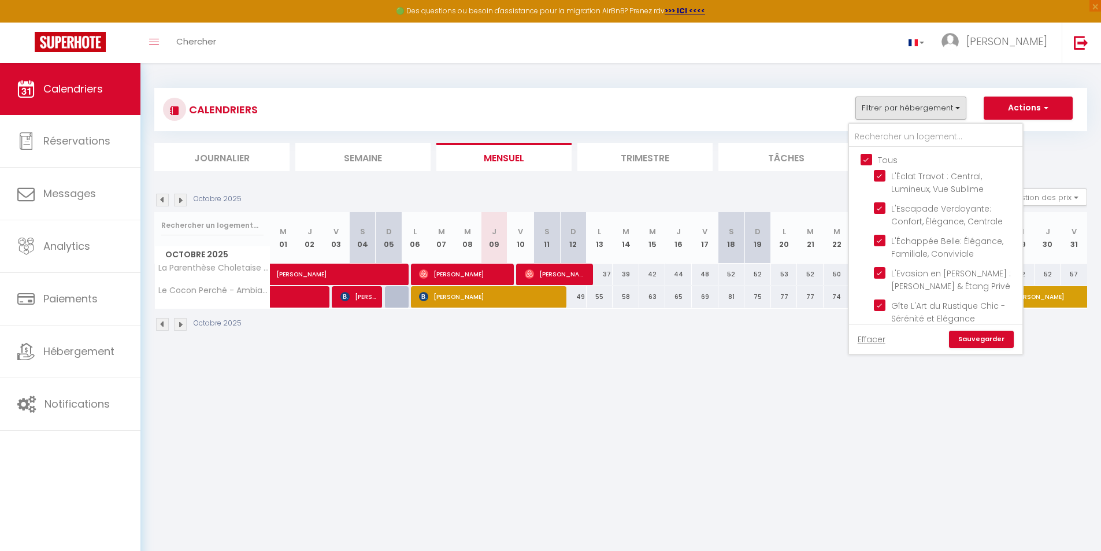
checkbox input "true"
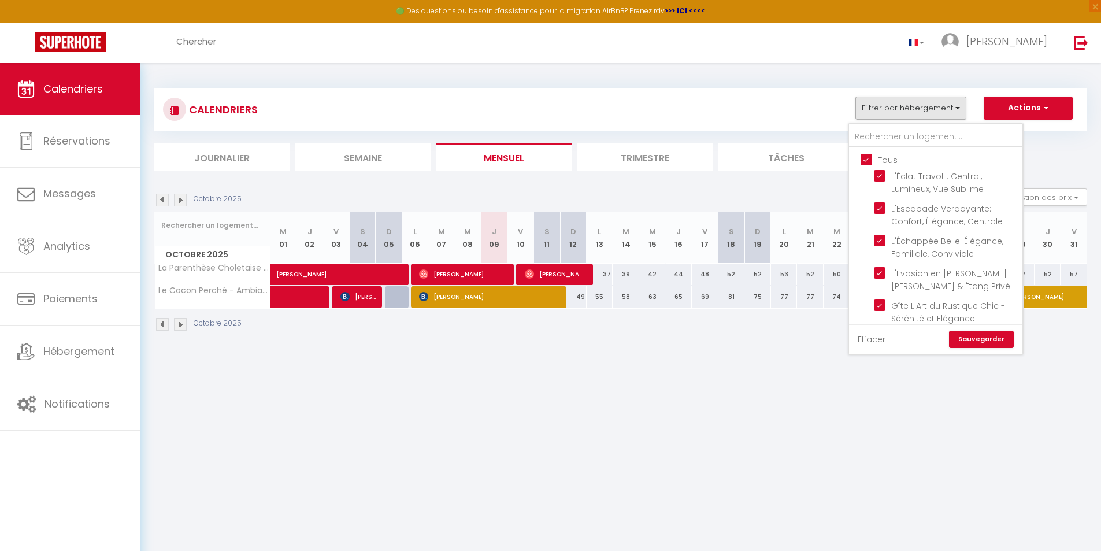
checkbox input "true"
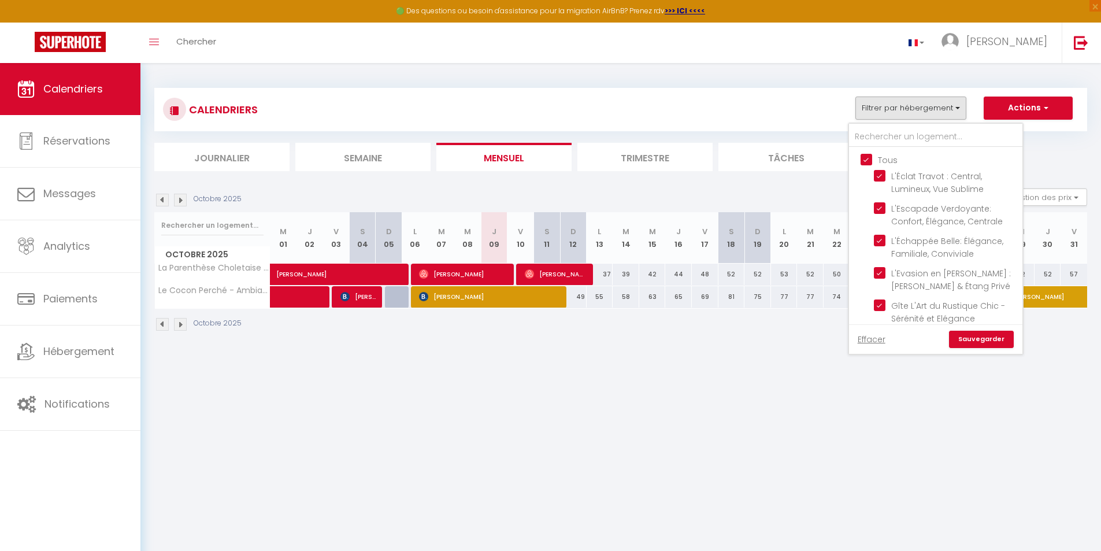
checkbox input "true"
click at [869, 156] on input "Tous" at bounding box center [947, 159] width 173 height 12
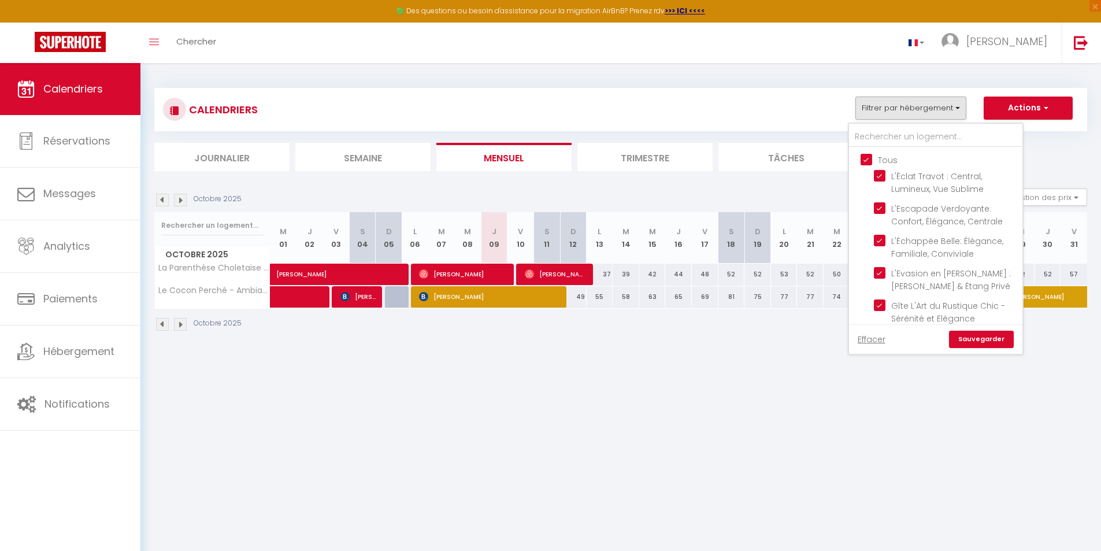
checkbox input "false"
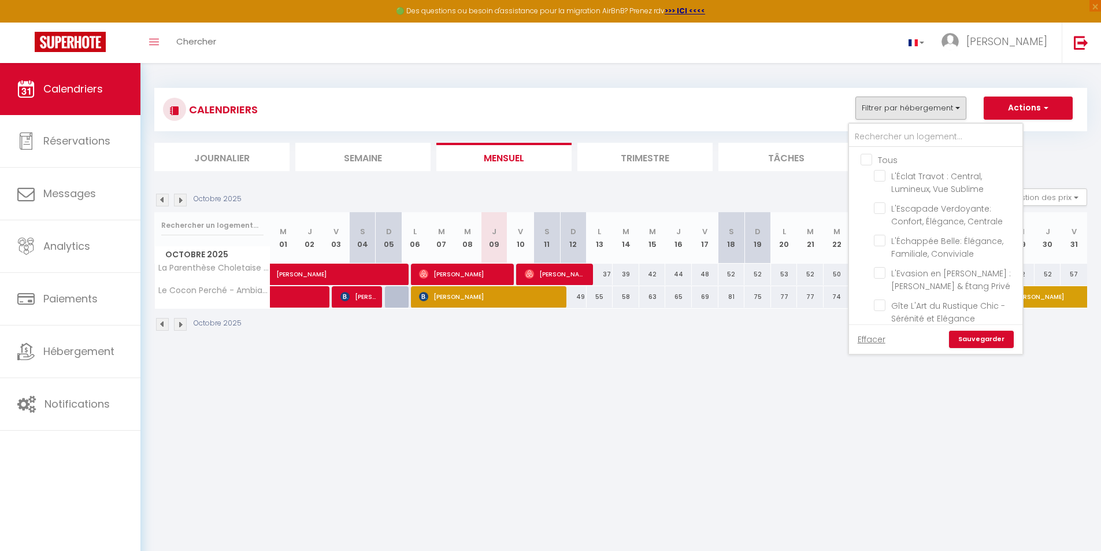
checkbox input "false"
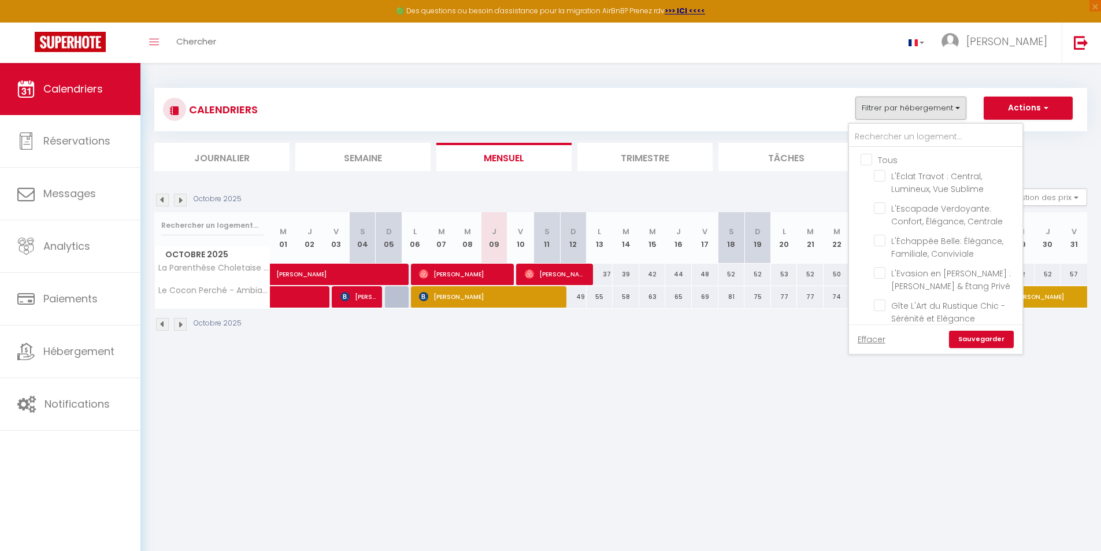
checkbox input "false"
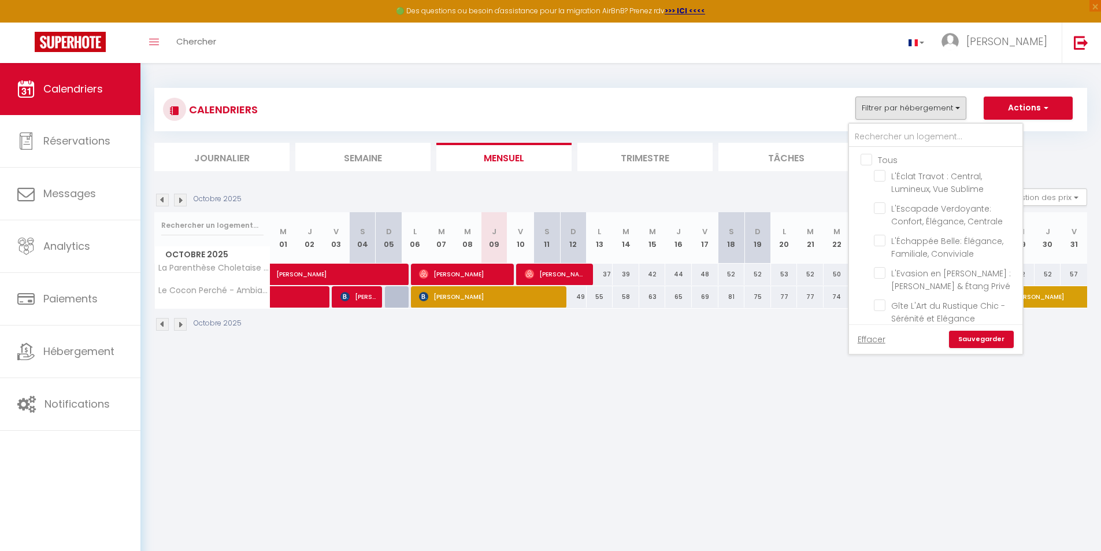
checkbox input "false"
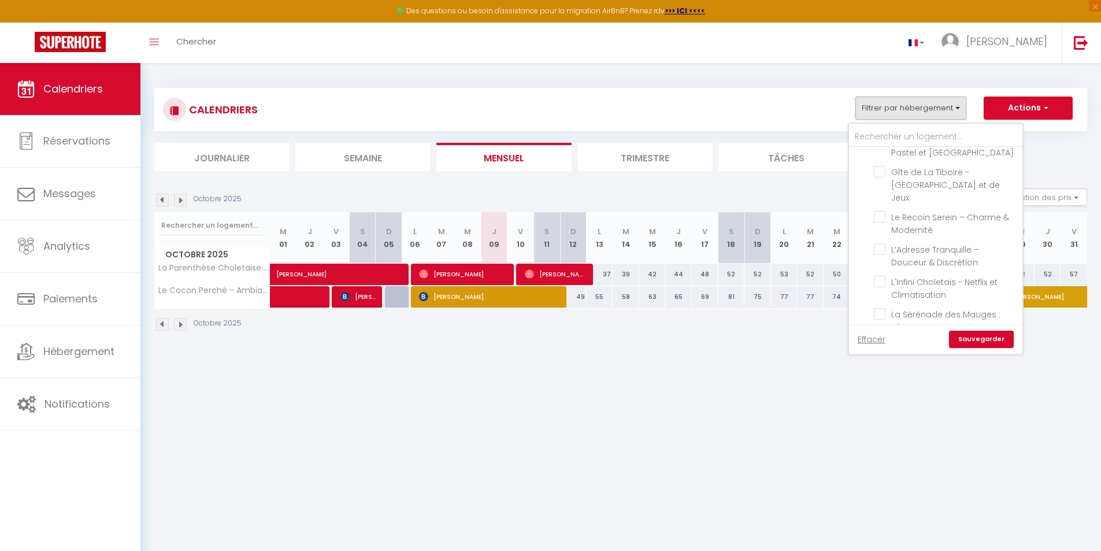
scroll to position [308, 0]
click at [873, 139] on input "text" at bounding box center [935, 137] width 173 height 21
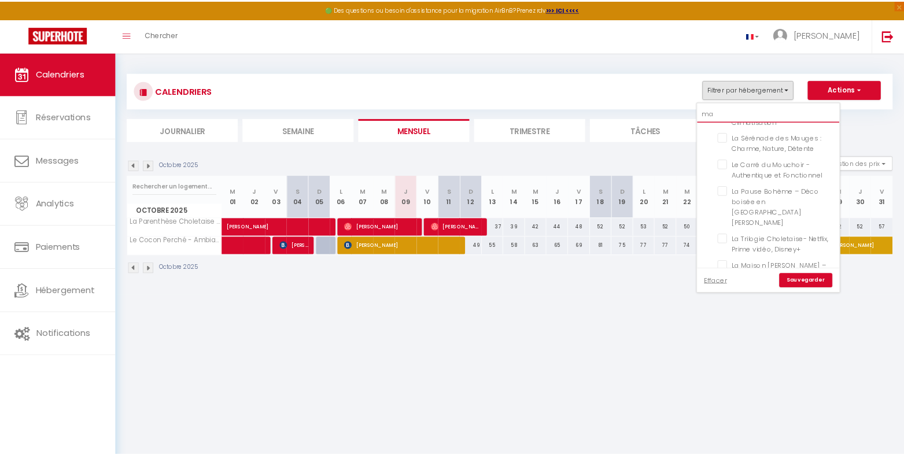
scroll to position [0, 0]
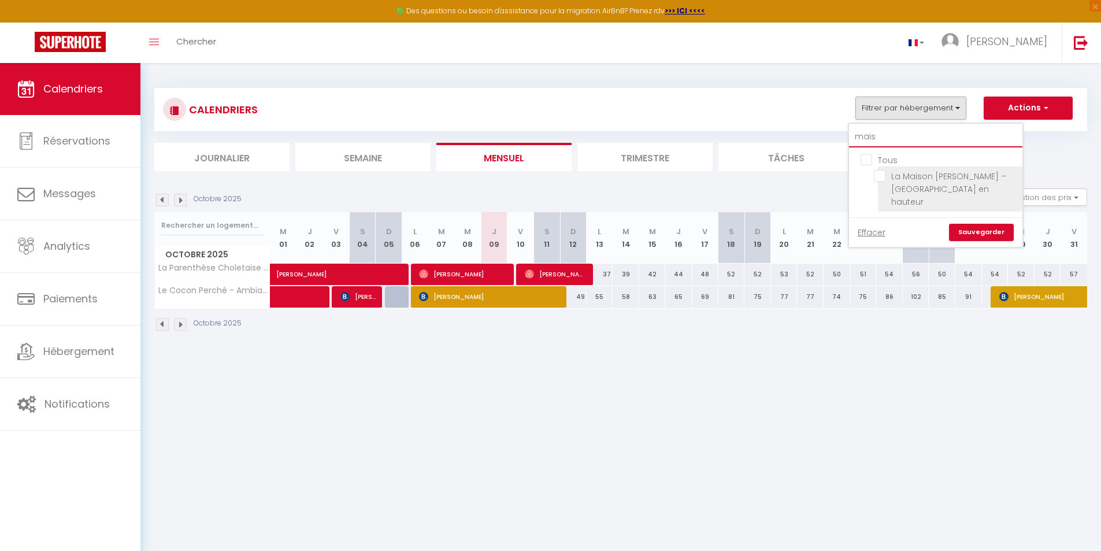
type input "mais"
click at [878, 173] on input "La Maison [PERSON_NAME] – [GEOGRAPHIC_DATA] en hauteur" at bounding box center [946, 176] width 145 height 12
checkbox input "true"
click at [993, 224] on link "Sauvegarder" at bounding box center [981, 232] width 65 height 17
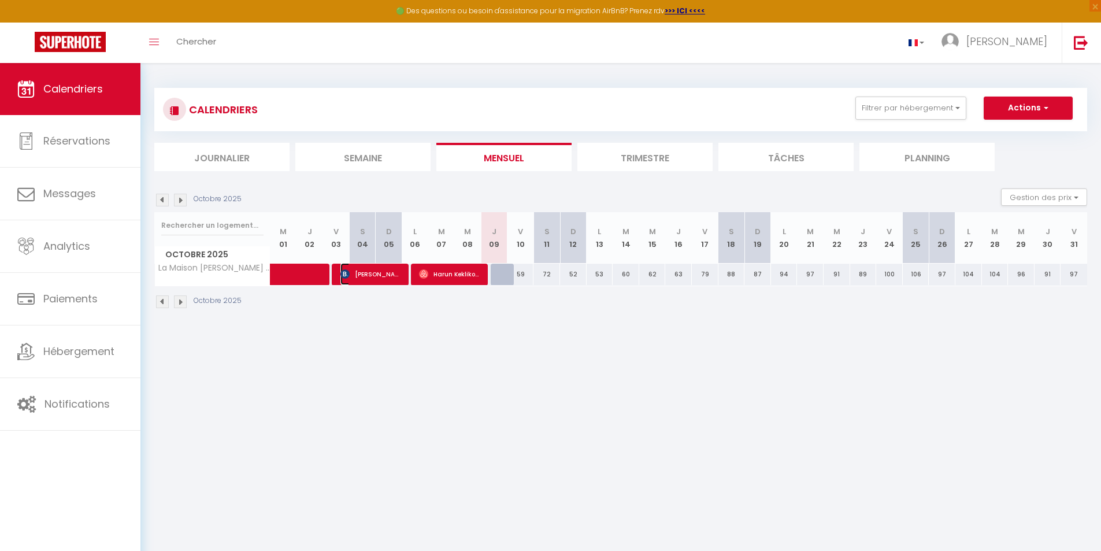
click at [346, 273] on img at bounding box center [344, 273] width 9 height 9
select select "OK"
select select "1"
select select "0"
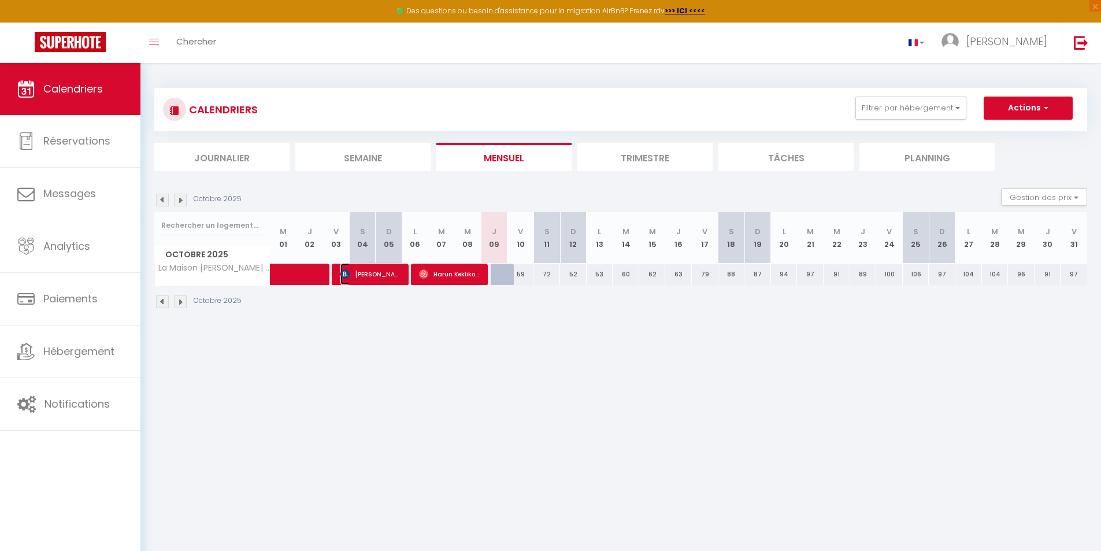
select select "1"
select select
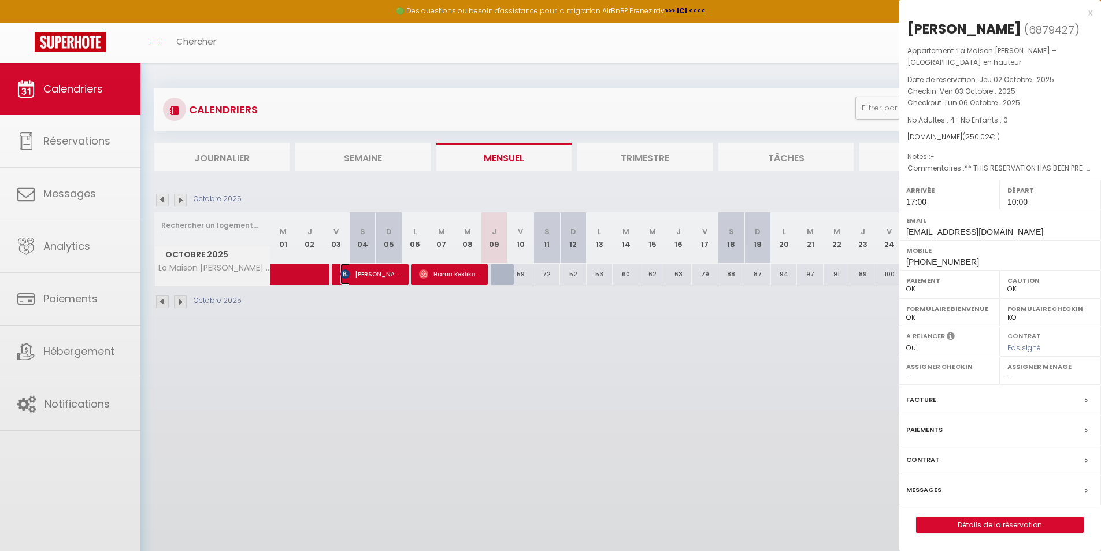
select select "53018"
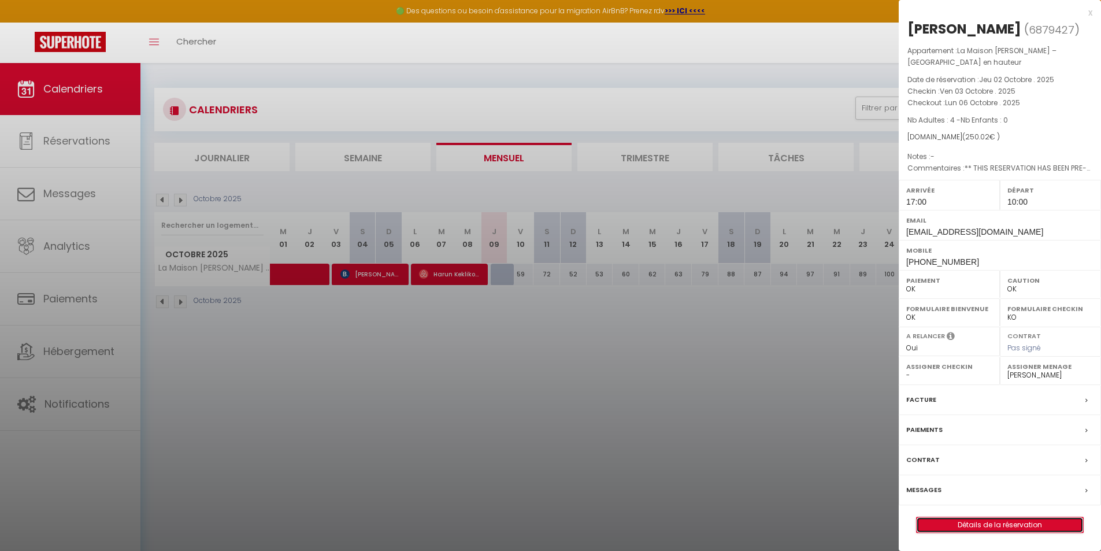
click at [1000, 523] on link "Détails de la réservation" at bounding box center [1000, 524] width 166 height 15
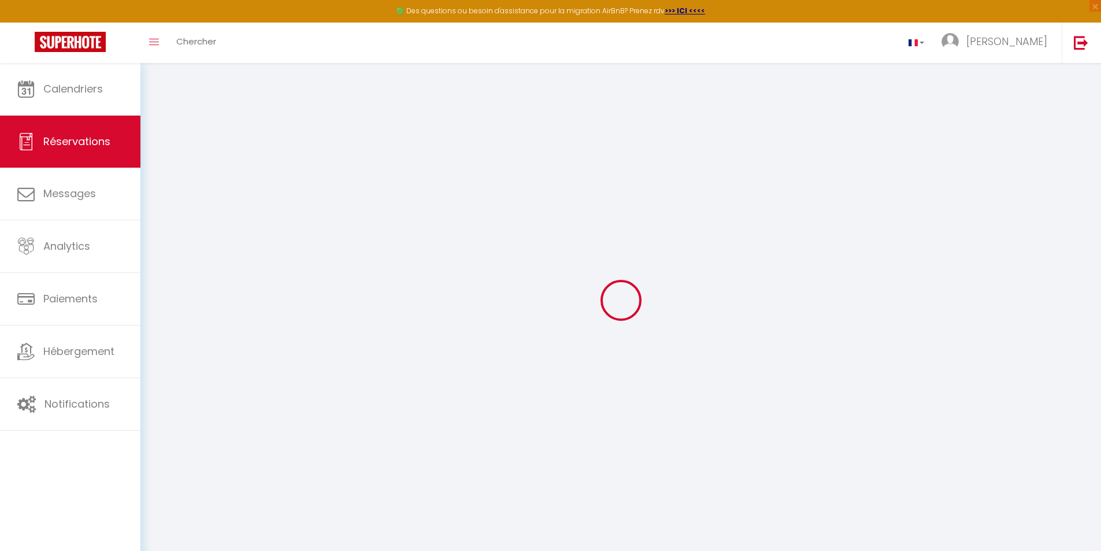
type input "[PERSON_NAME]"
type input "TEIGNE"
type input "[EMAIL_ADDRESS][DOMAIN_NAME]"
type input "[PERSON_NAME][EMAIL_ADDRESS][DOMAIN_NAME]"
type input "[PHONE_NUMBER]"
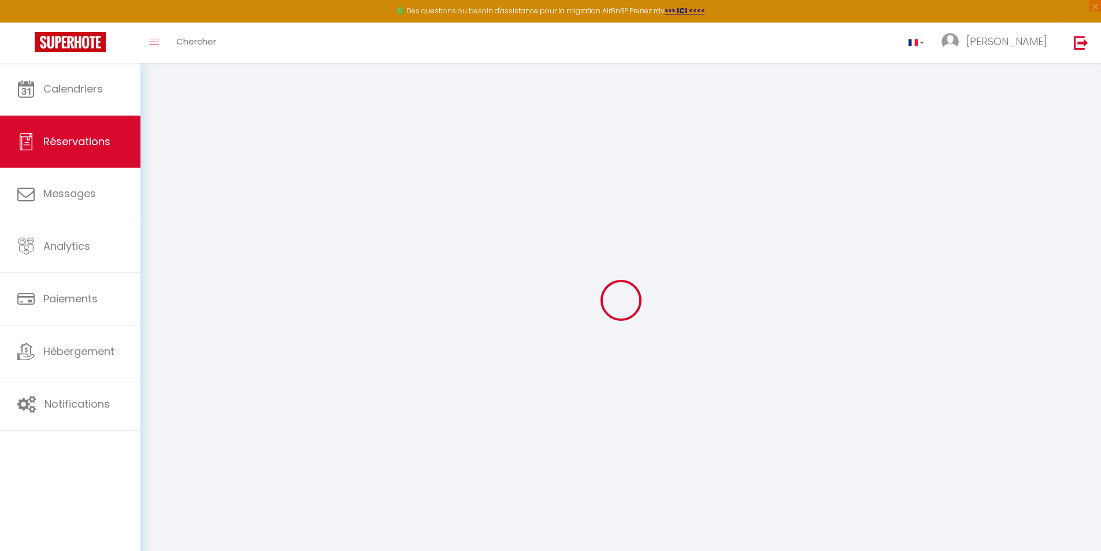
type input "[PHONE_NUMBER]"
select select "FR"
type input "27.22"
type input "10"
type input "36.95"
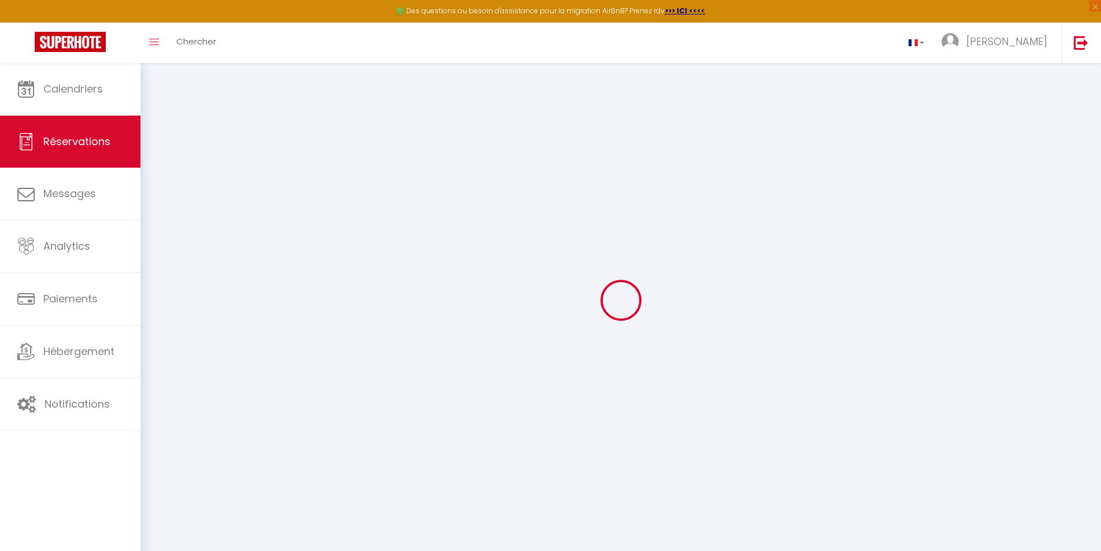
type input "3.5"
select select "76804"
select select "1"
select select
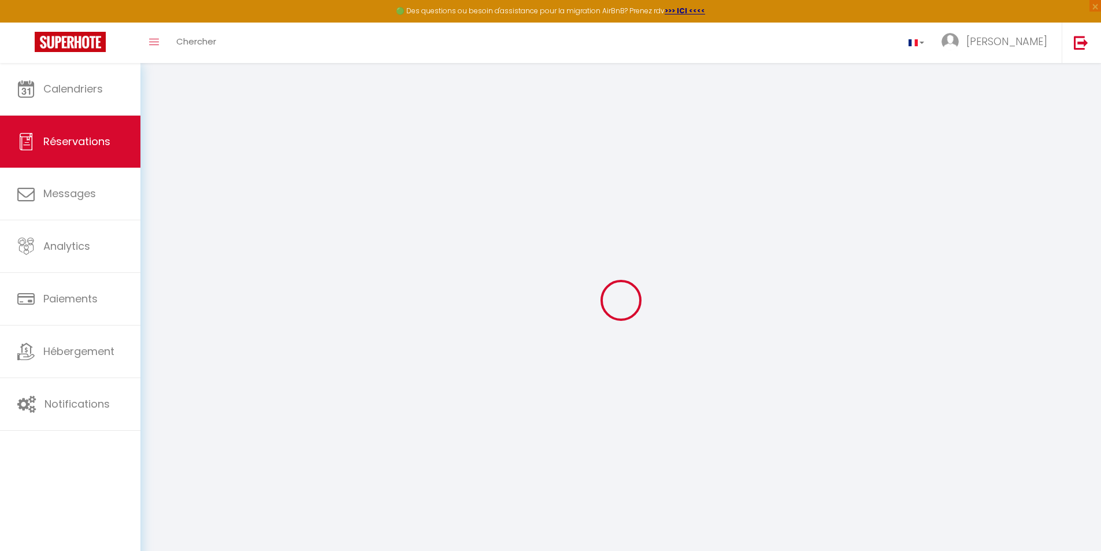
type input "4"
select select "12"
select select "15"
type input "136.09"
checkbox input "false"
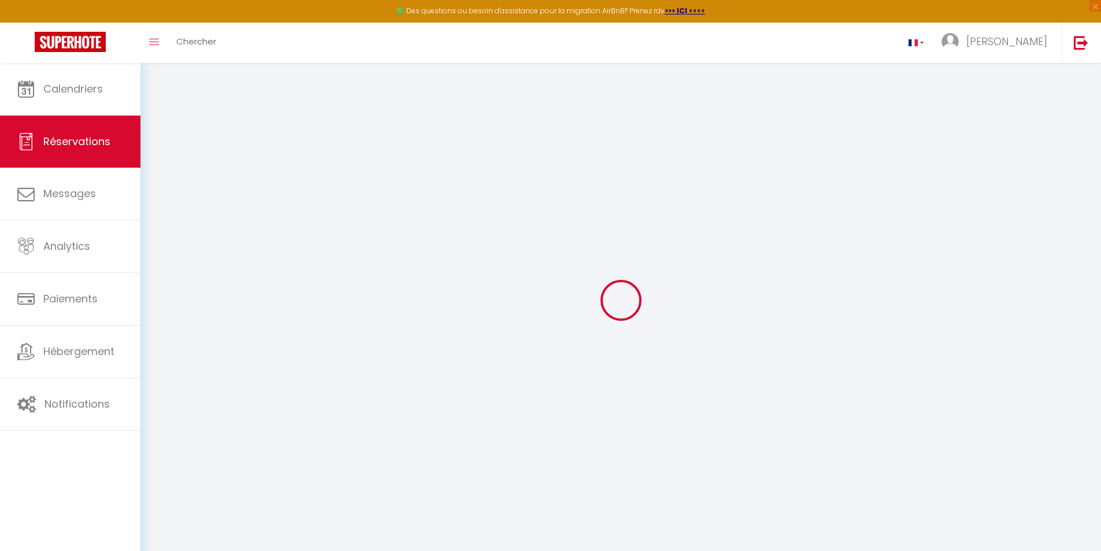
select select "2"
type input "73"
type input "0"
select select
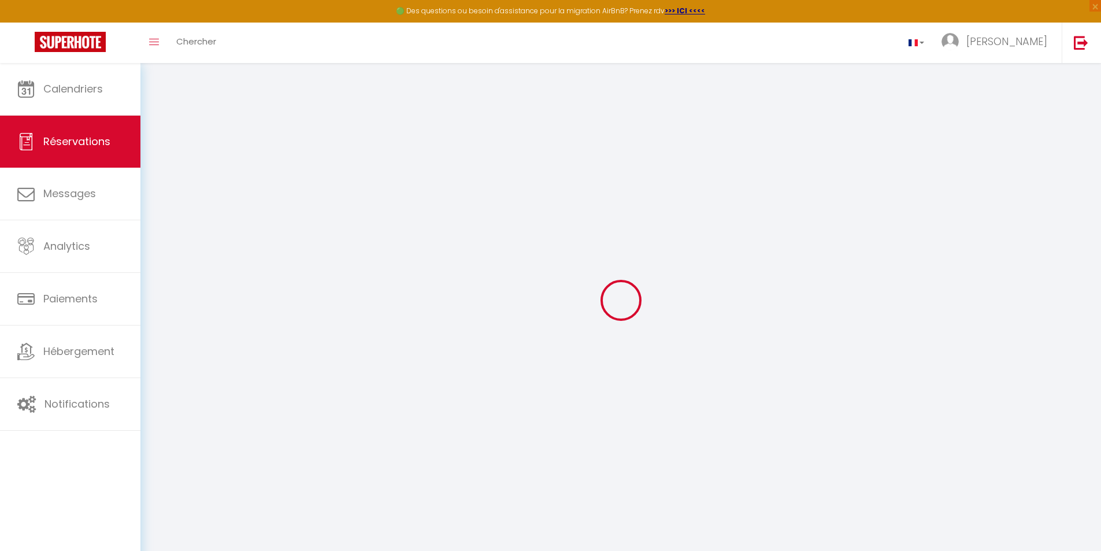
checkbox input "false"
select select
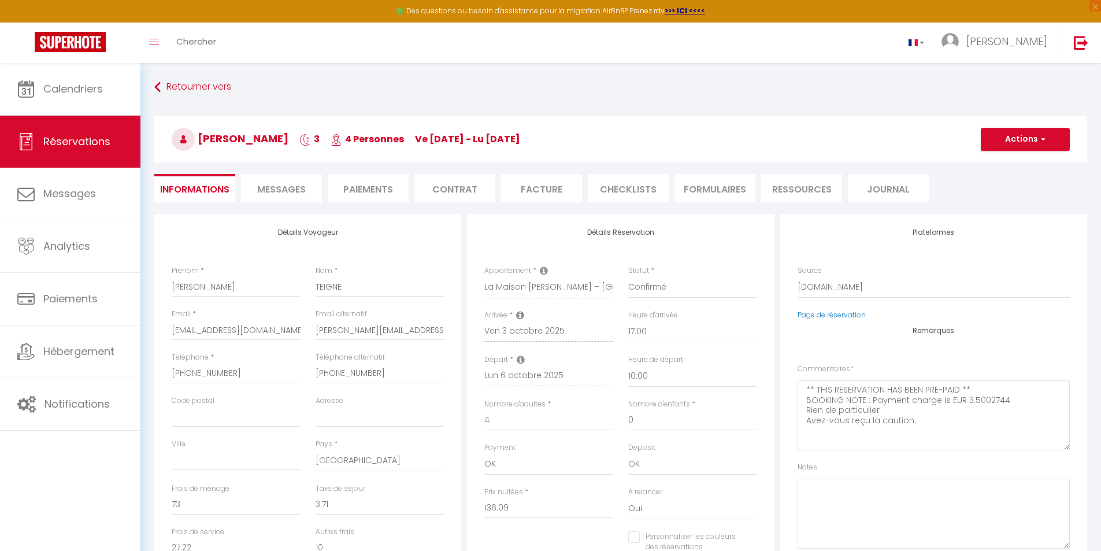
click at [623, 190] on li "CHECKLISTS" at bounding box center [628, 188] width 81 height 28
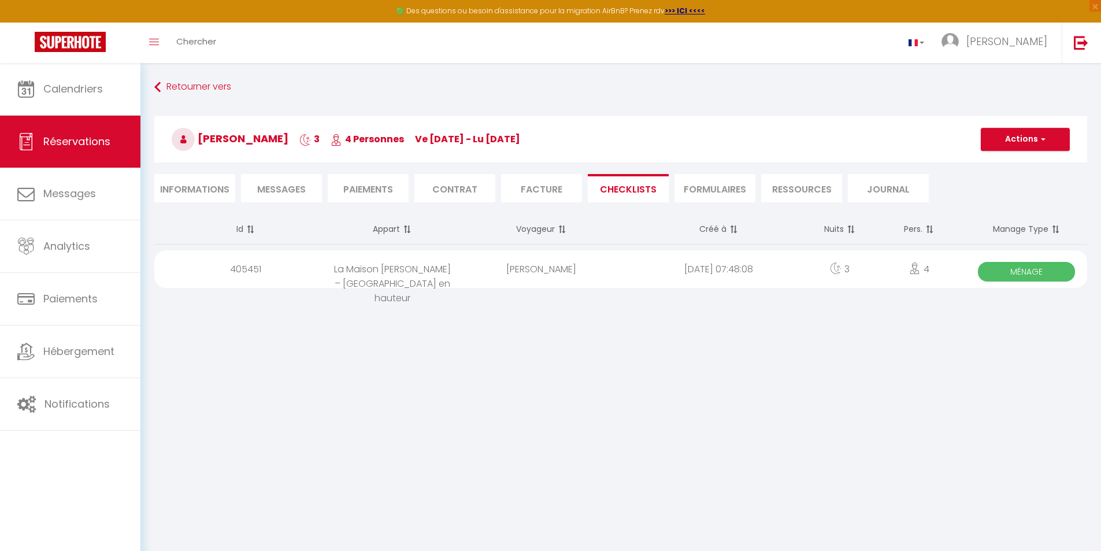
click at [1029, 272] on span "Ménage" at bounding box center [1026, 272] width 97 height 20
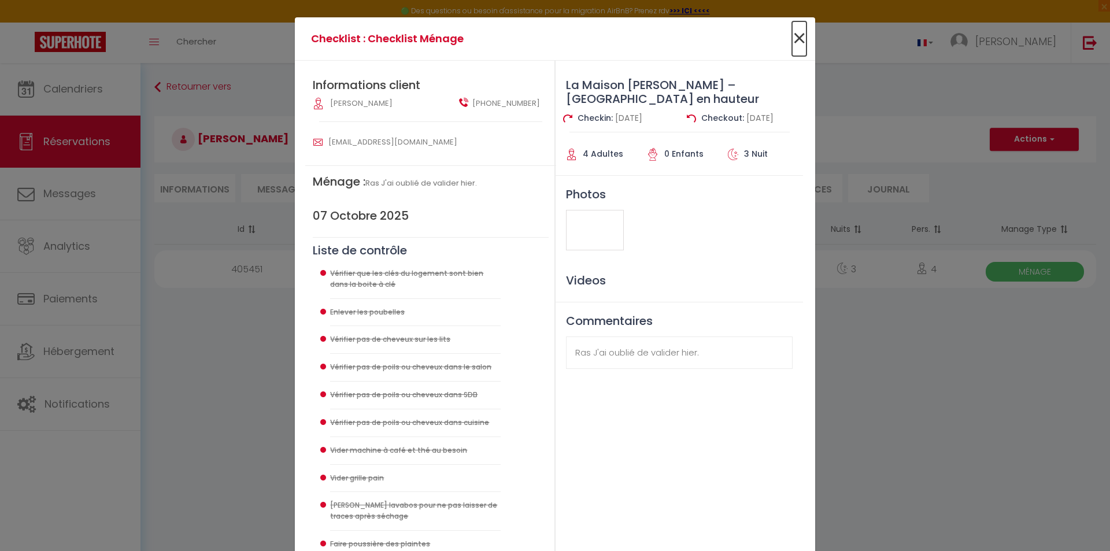
click at [797, 37] on span "×" at bounding box center [799, 38] width 14 height 35
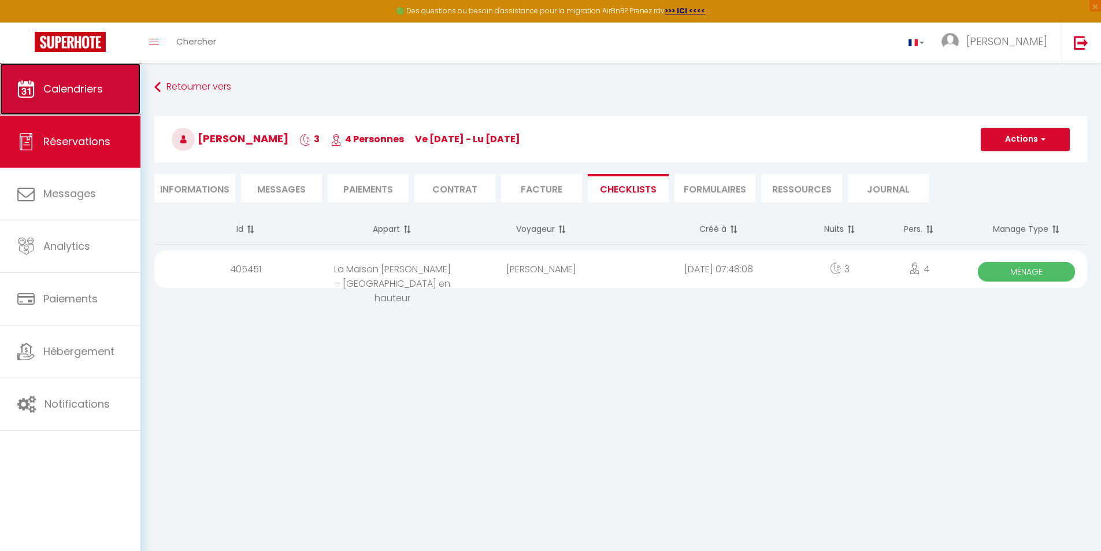
click at [80, 89] on span "Calendriers" at bounding box center [73, 89] width 60 height 14
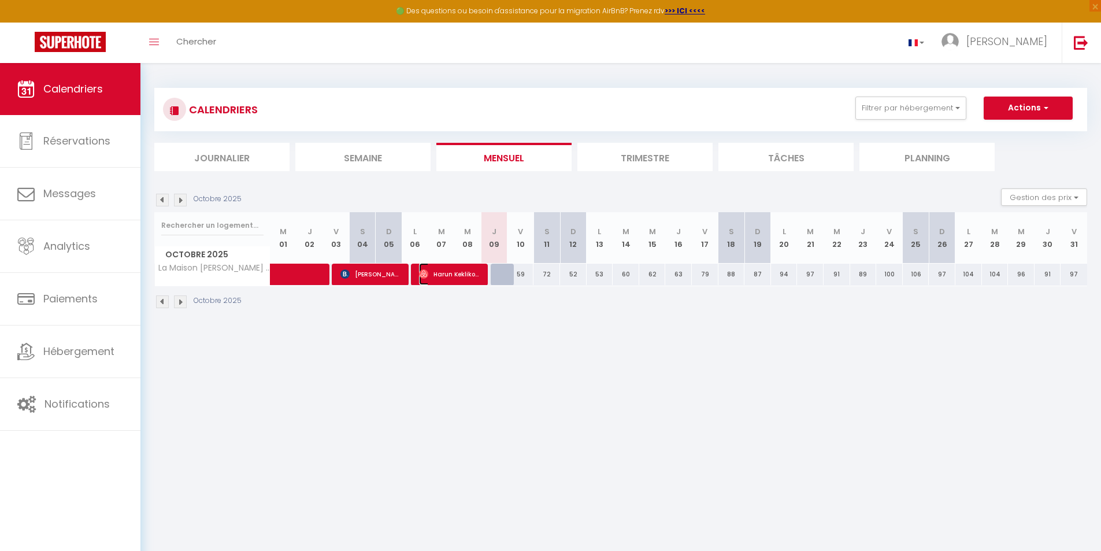
click at [424, 270] on img at bounding box center [423, 273] width 9 height 9
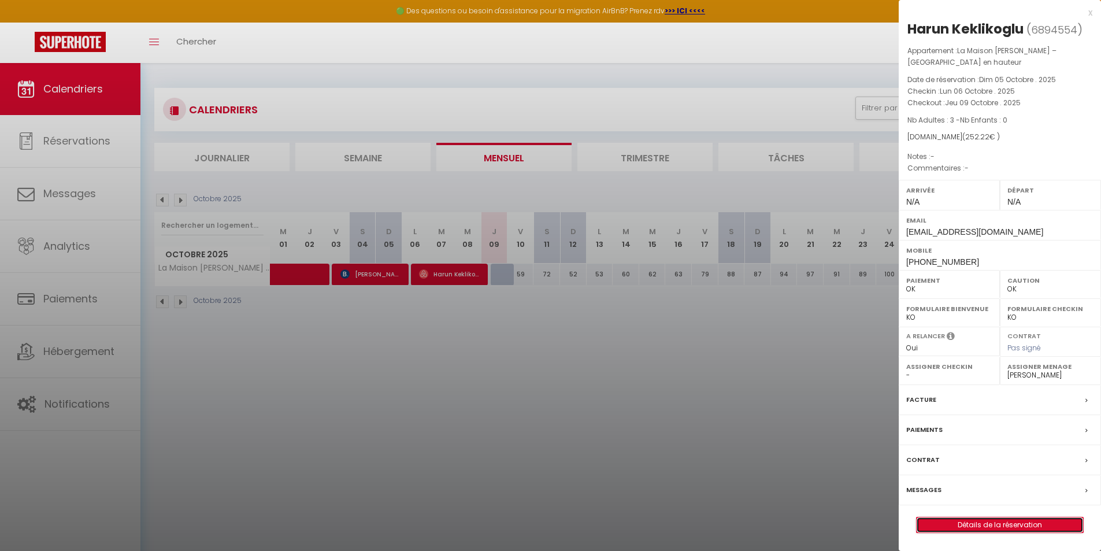
click at [990, 523] on link "Détails de la réservation" at bounding box center [1000, 524] width 166 height 15
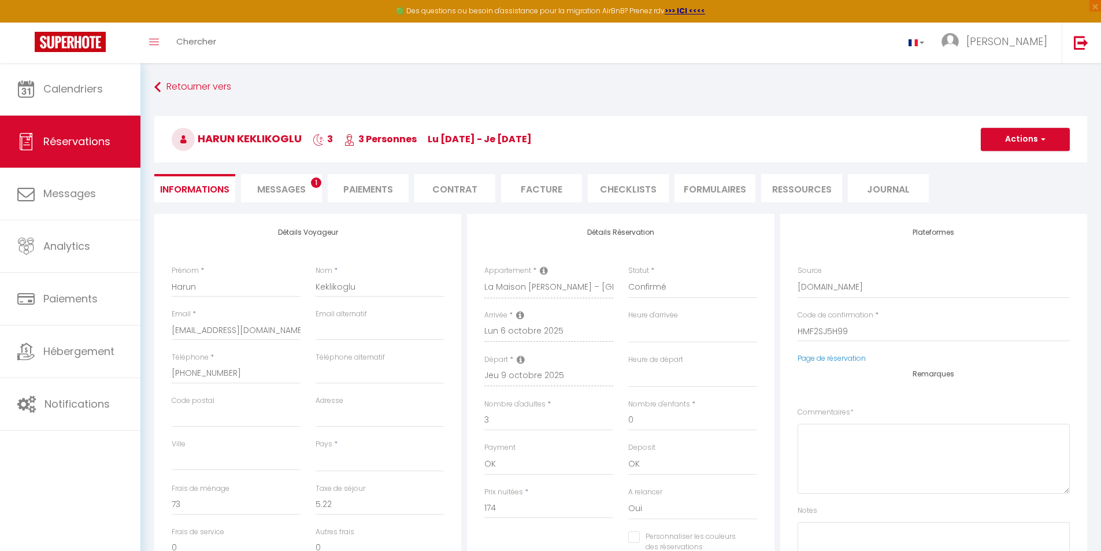
click at [624, 189] on li "CHECKLISTS" at bounding box center [628, 188] width 81 height 28
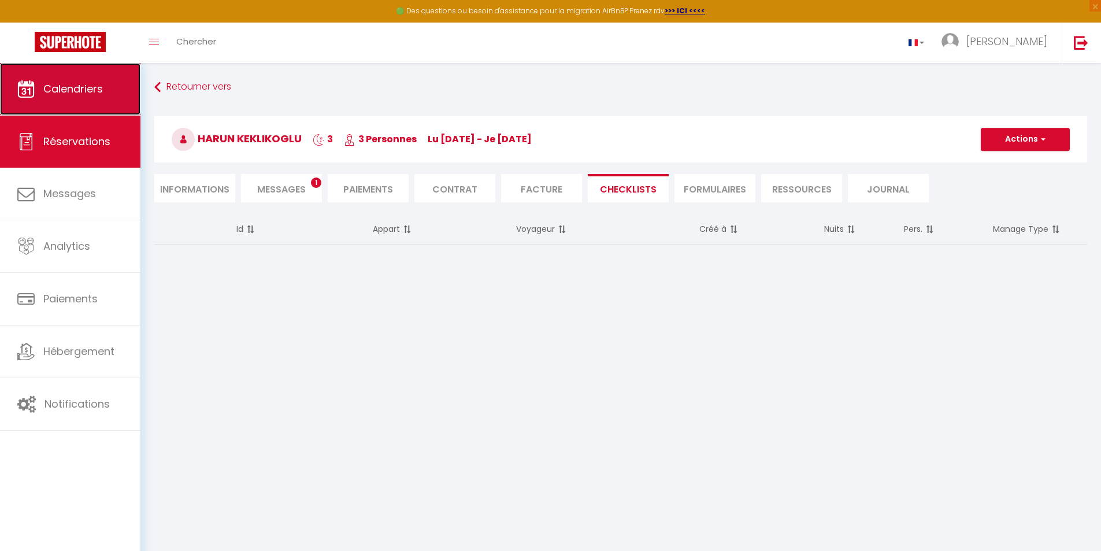
click at [62, 88] on span "Calendriers" at bounding box center [73, 89] width 60 height 14
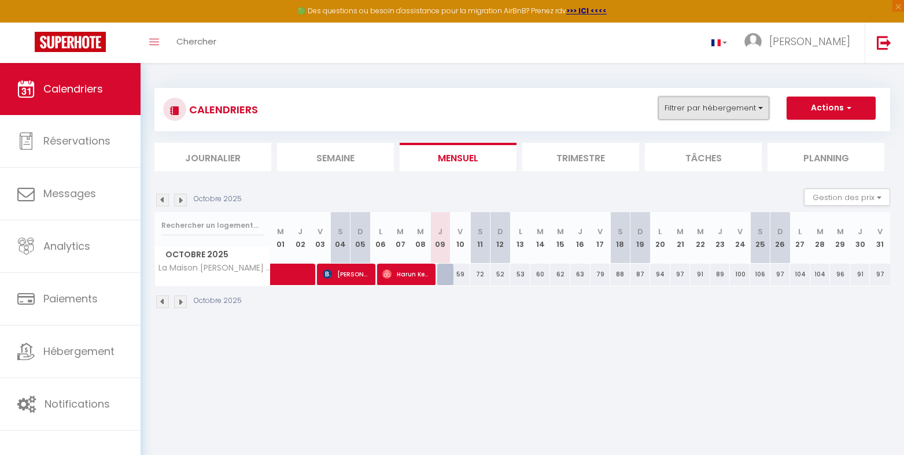
click at [761, 110] on button "Filtrer par hébergement" at bounding box center [713, 108] width 111 height 23
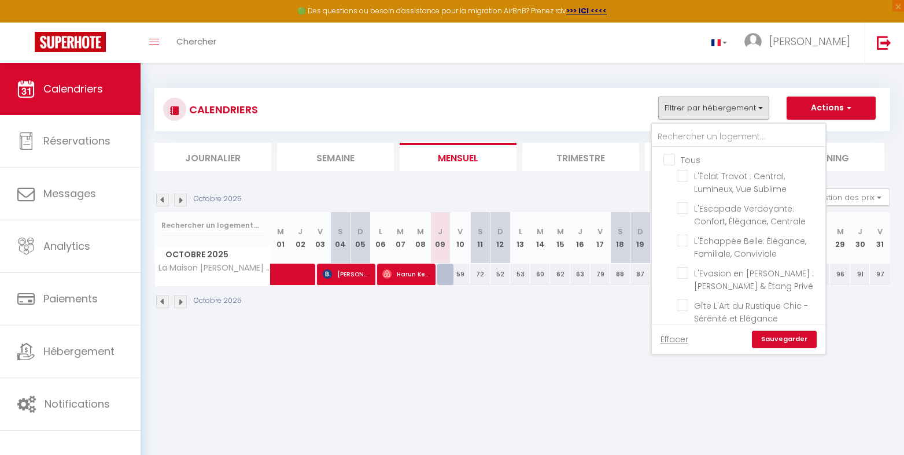
click at [669, 161] on input "Tous" at bounding box center [749, 159] width 173 height 12
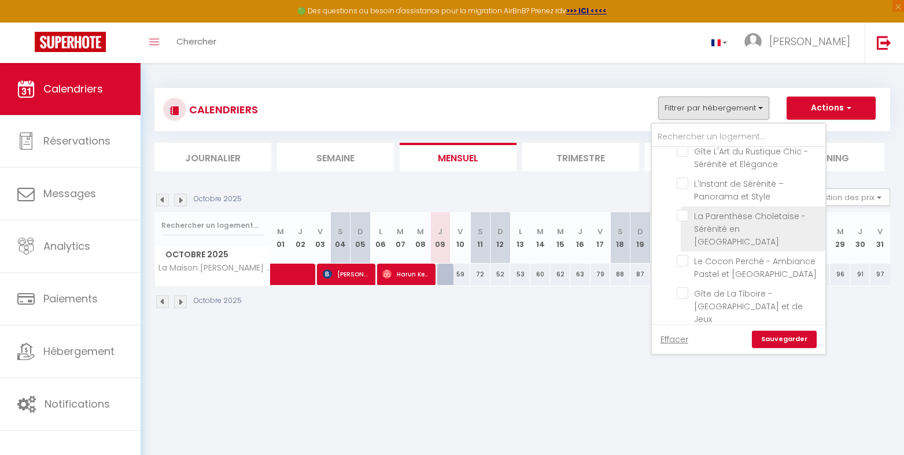
scroll to position [231, 0]
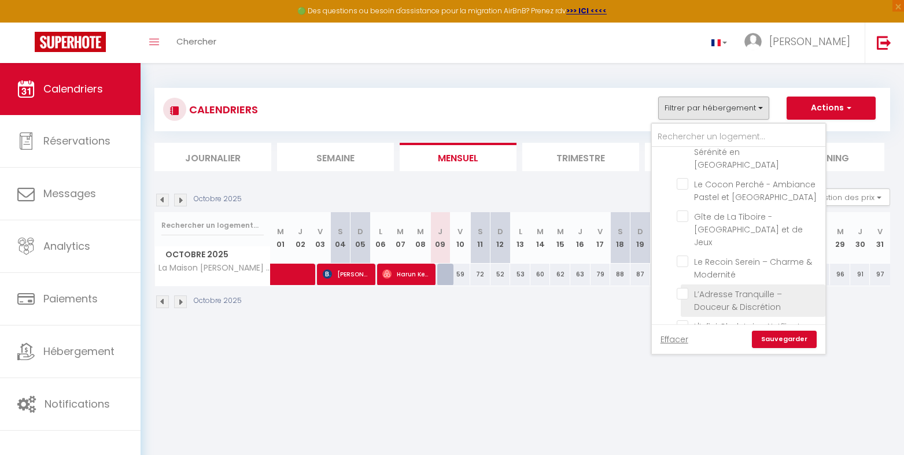
click at [686, 288] on input "L’Adresse Tranquille – Douceur & Discrétion" at bounding box center [748, 294] width 145 height 12
click at [769, 340] on link "Sauvegarder" at bounding box center [783, 339] width 65 height 17
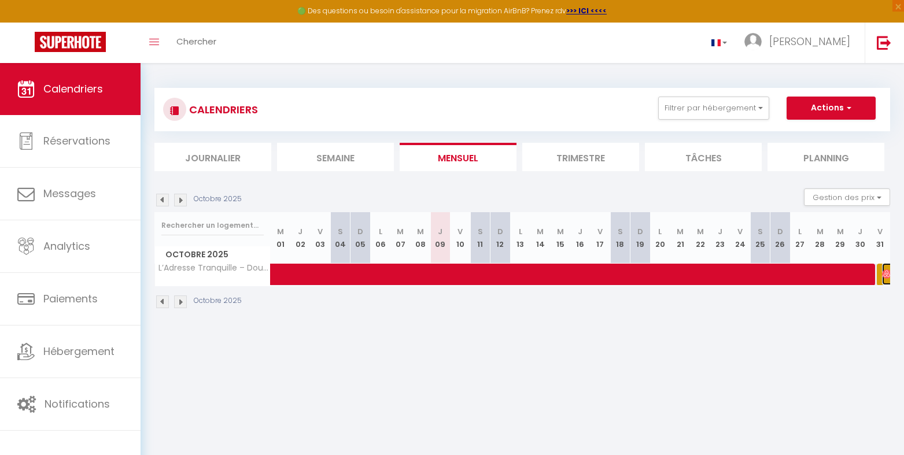
click at [884, 273] on img at bounding box center [886, 273] width 9 height 9
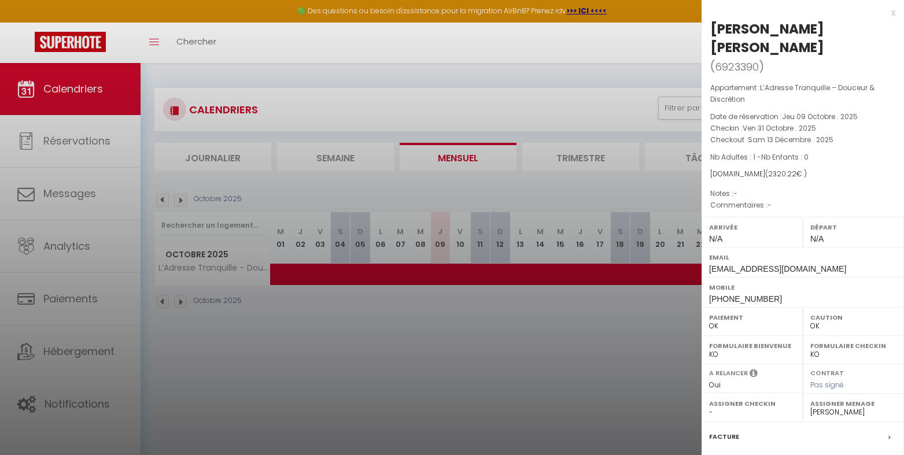
click at [886, 12] on div "x" at bounding box center [798, 13] width 194 height 14
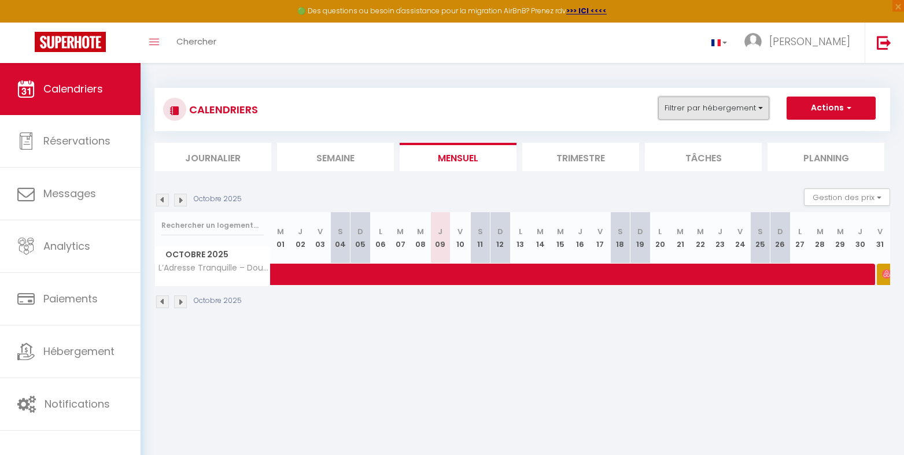
click at [760, 105] on button "Filtrer par hébergement" at bounding box center [713, 108] width 111 height 23
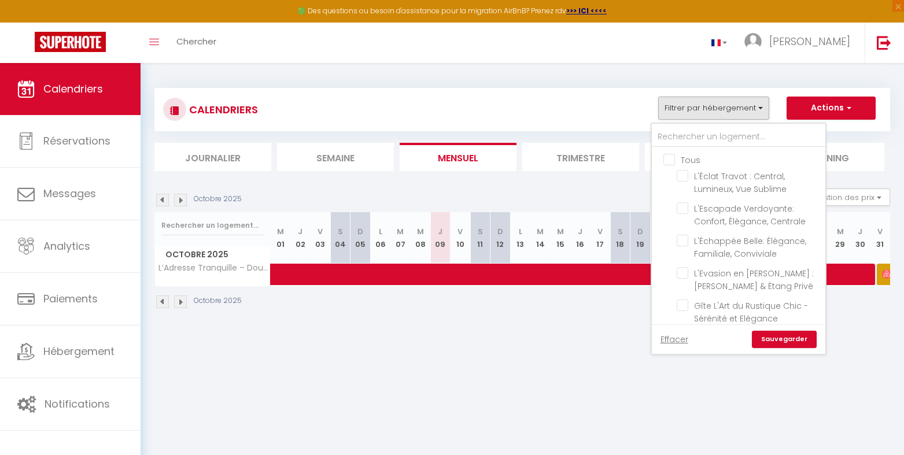
click at [671, 161] on input "Tous" at bounding box center [749, 159] width 173 height 12
click at [681, 139] on input "text" at bounding box center [737, 137] width 173 height 21
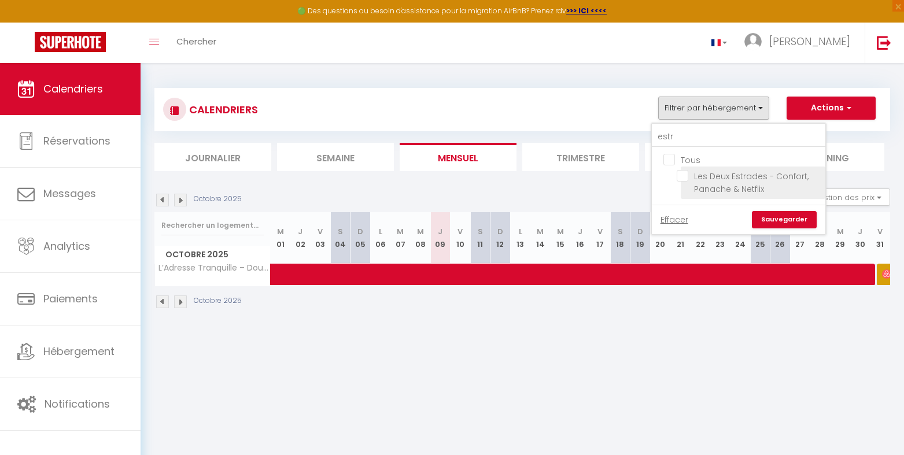
click at [680, 172] on input "Les Deux Estrades - Confort, Panache & Netflix" at bounding box center [748, 176] width 145 height 12
click at [778, 223] on link "Sauvegarder" at bounding box center [783, 219] width 65 height 17
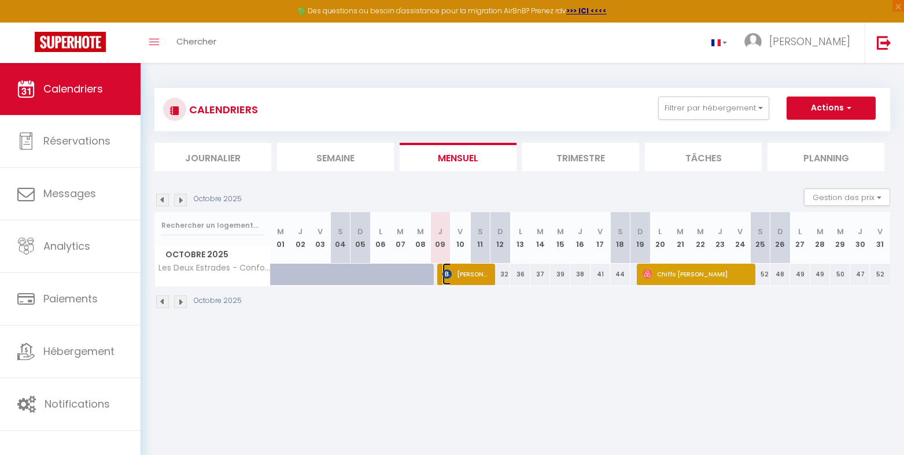
click at [446, 272] on img at bounding box center [446, 273] width 9 height 9
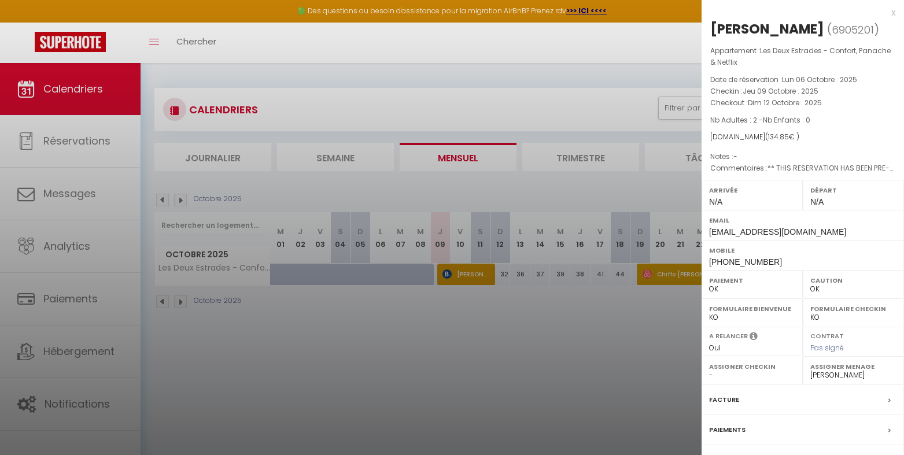
click at [417, 337] on div at bounding box center [452, 227] width 904 height 455
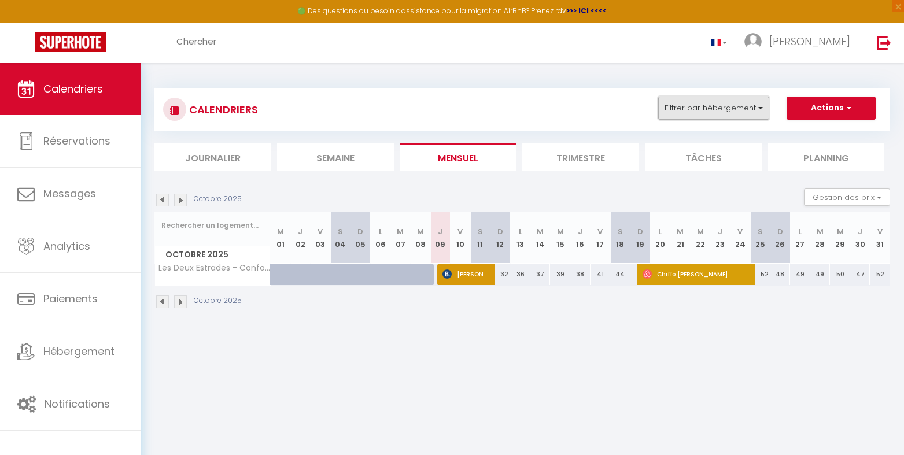
click at [762, 105] on button "Filtrer par hébergement" at bounding box center [713, 108] width 111 height 23
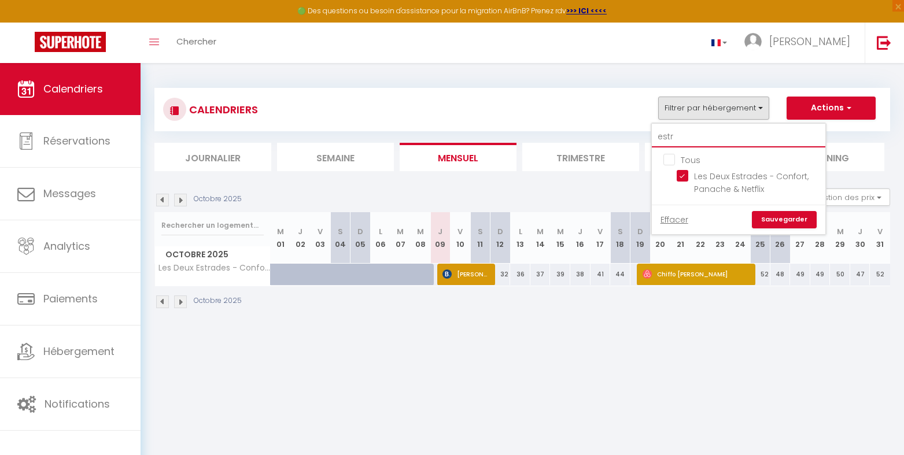
drag, startPoint x: 669, startPoint y: 134, endPoint x: 661, endPoint y: 135, distance: 7.6
click at [661, 135] on input "estr" at bounding box center [737, 137] width 173 height 21
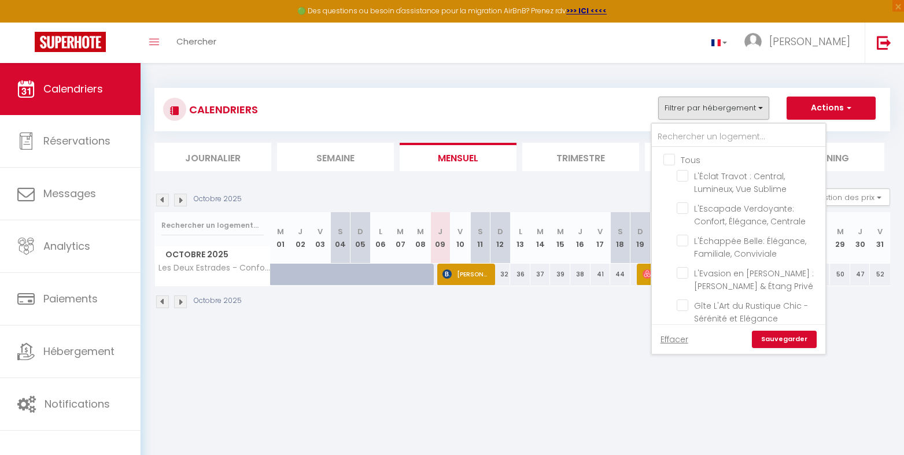
click at [670, 158] on input "Tous" at bounding box center [749, 159] width 173 height 12
click at [782, 339] on link "Sauvegarder" at bounding box center [783, 339] width 65 height 17
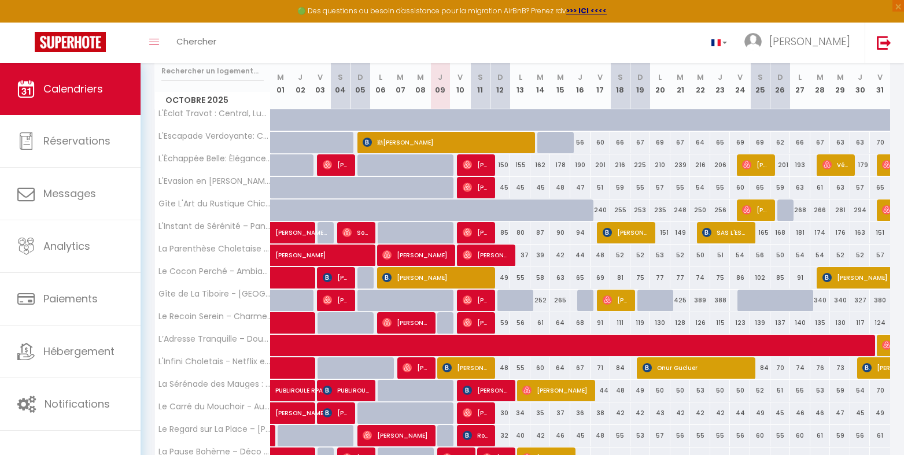
scroll to position [285, 0]
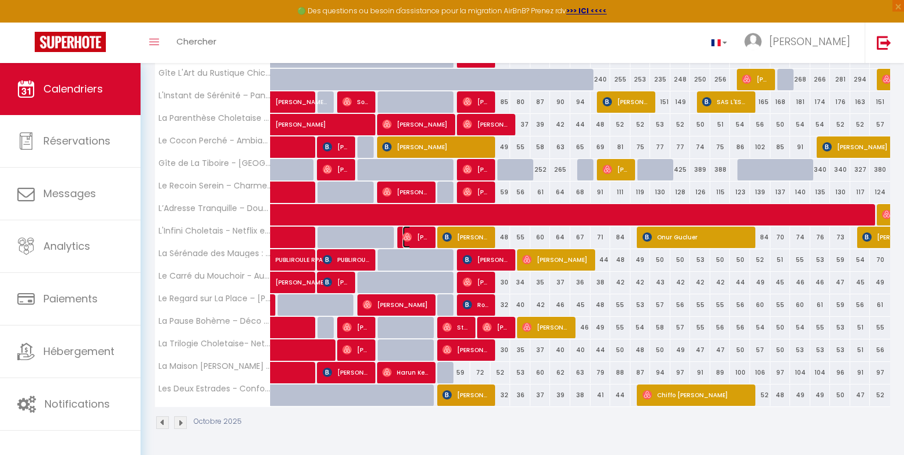
click at [406, 238] on img at bounding box center [406, 236] width 9 height 9
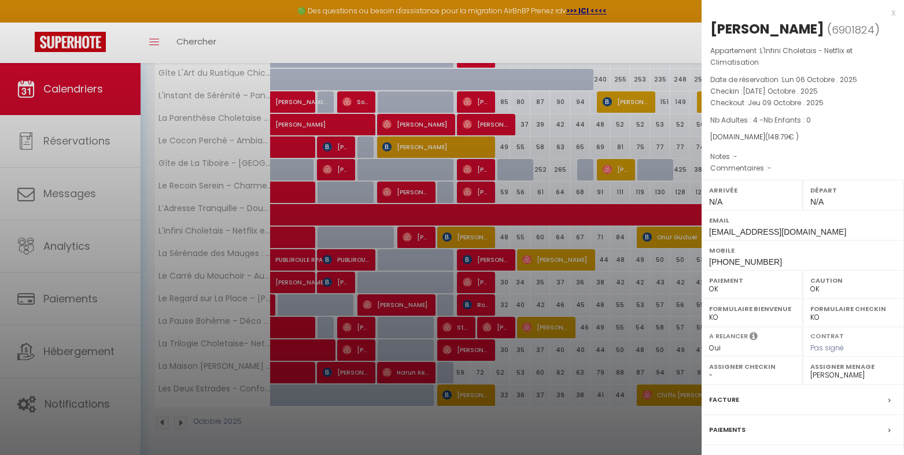
click at [580, 443] on div at bounding box center [452, 227] width 904 height 455
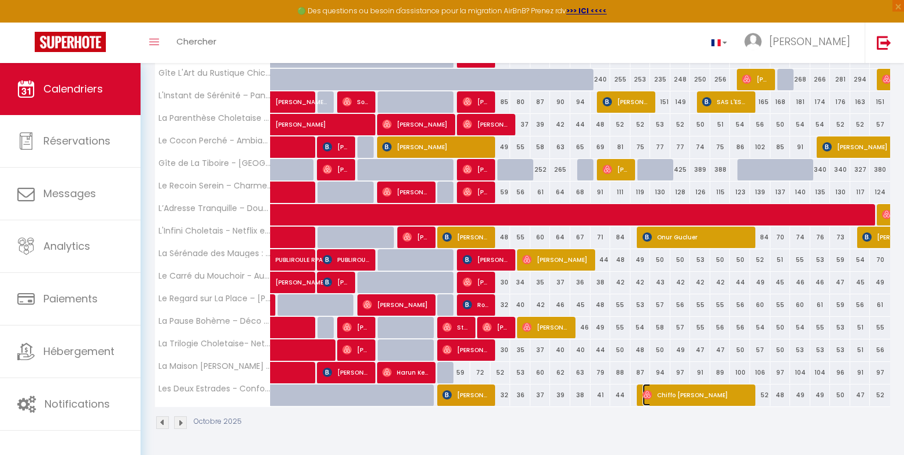
click at [648, 393] on img at bounding box center [646, 394] width 9 height 9
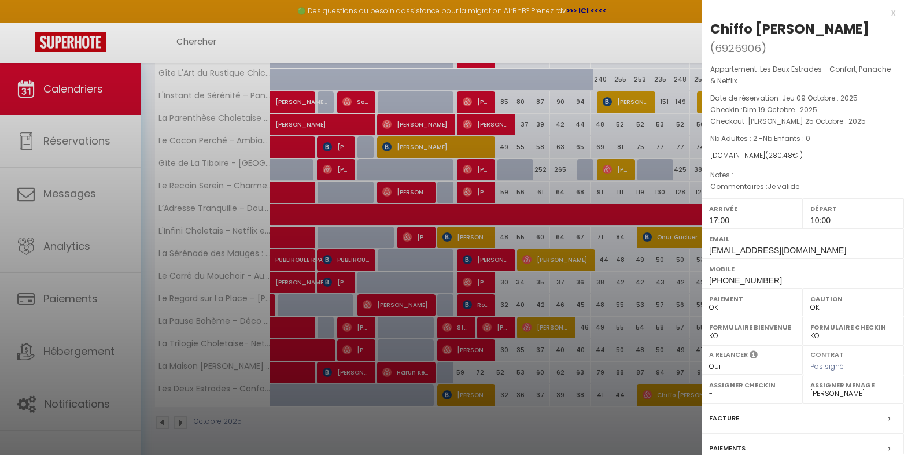
click at [491, 427] on div at bounding box center [452, 227] width 904 height 455
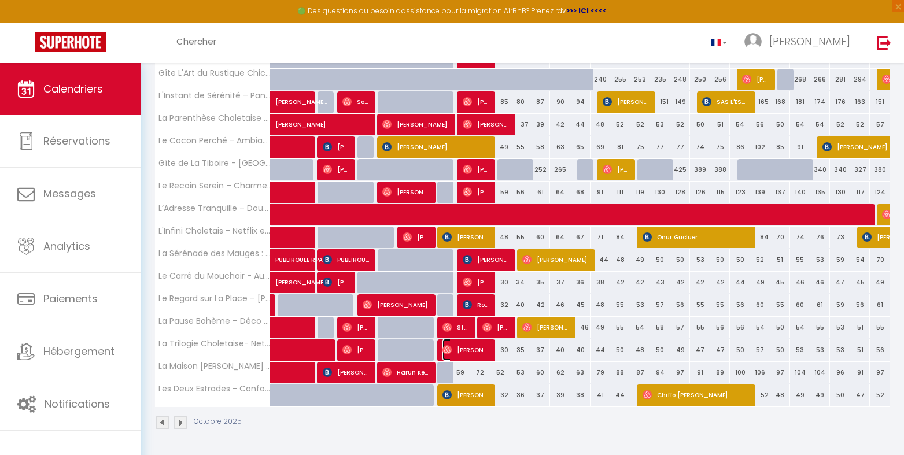
click at [448, 350] on img at bounding box center [446, 349] width 9 height 9
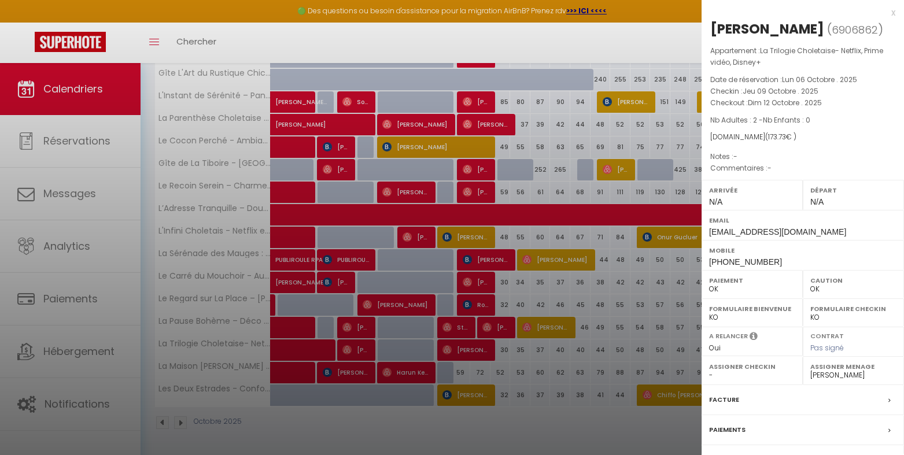
click at [507, 44] on div at bounding box center [452, 227] width 904 height 455
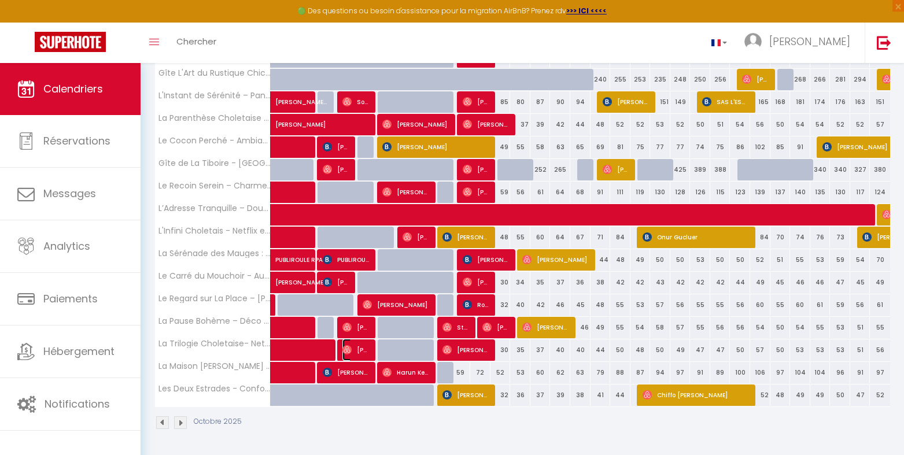
click at [349, 346] on img at bounding box center [346, 349] width 9 height 9
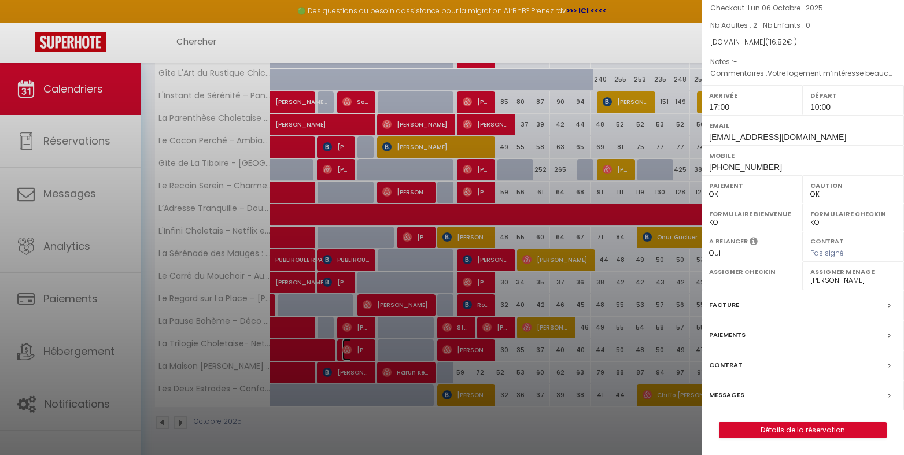
scroll to position [95, 0]
click at [803, 428] on link "Détails de la réservation" at bounding box center [802, 429] width 166 height 15
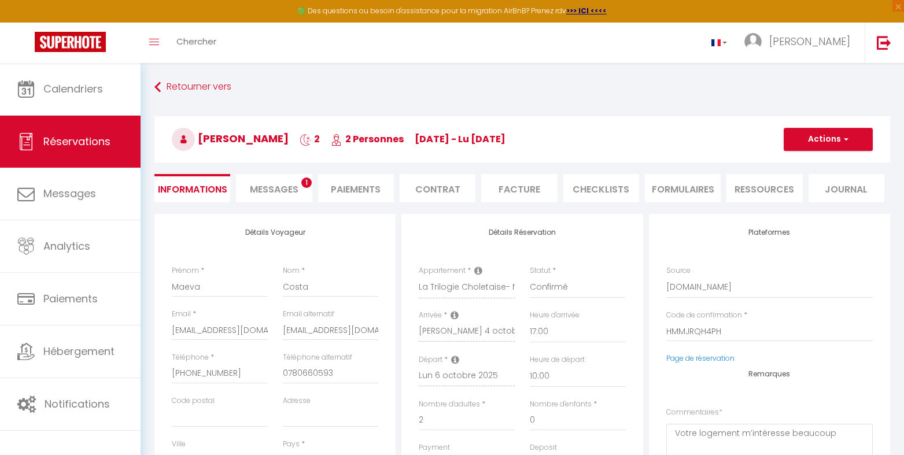
click at [599, 188] on li "CHECKLISTS" at bounding box center [601, 188] width 76 height 28
